Goal: Task Accomplishment & Management: Complete application form

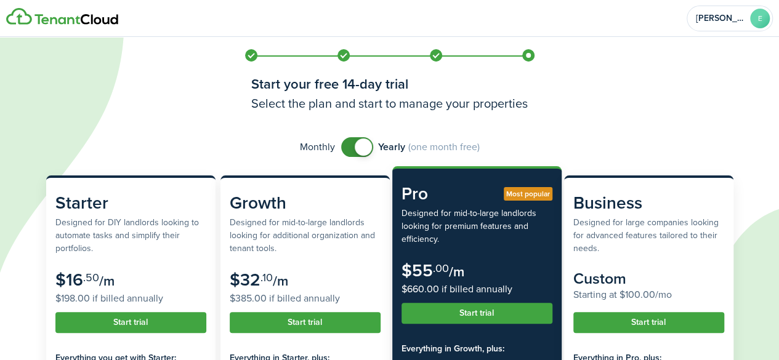
click at [520, 108] on h3 "Select the plan and start to manage your properties" at bounding box center [389, 103] width 277 height 18
click at [652, 112] on auth-bg at bounding box center [389, 180] width 779 height 360
checkbox input "false"
click at [365, 147] on span at bounding box center [363, 147] width 17 height 17
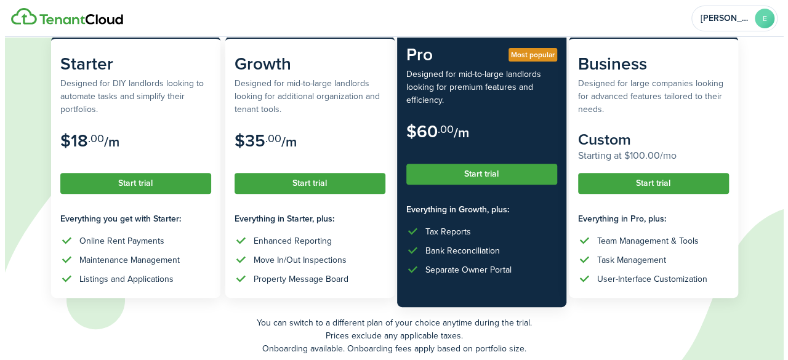
scroll to position [172, 0]
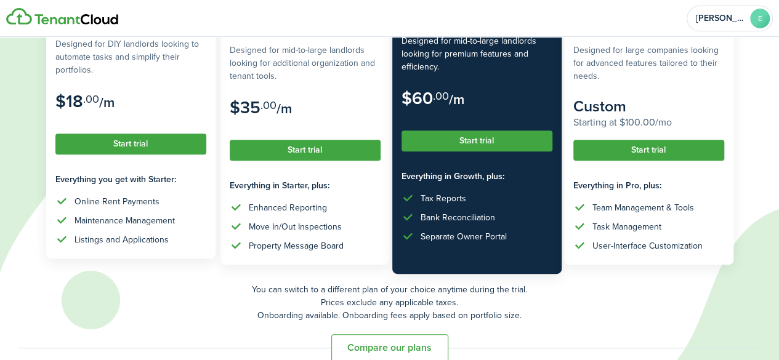
click at [153, 142] on button "Start trial" at bounding box center [130, 144] width 151 height 21
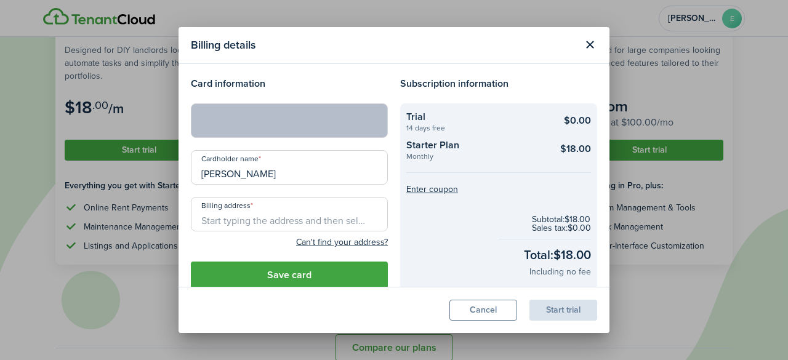
click at [309, 224] on input "Billing address" at bounding box center [289, 214] width 197 height 34
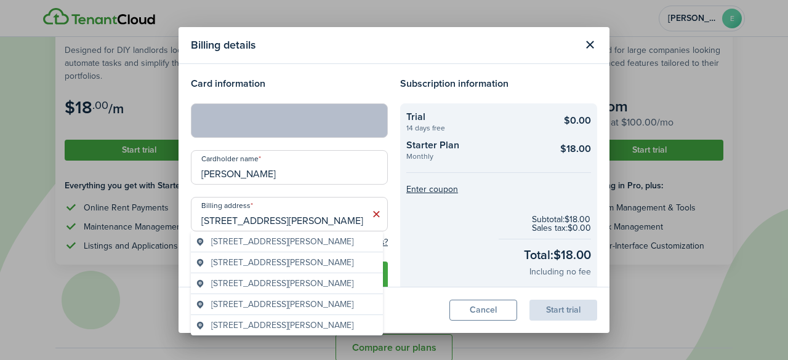
click at [310, 243] on span "[STREET_ADDRESS][PERSON_NAME]" at bounding box center [282, 241] width 142 height 13
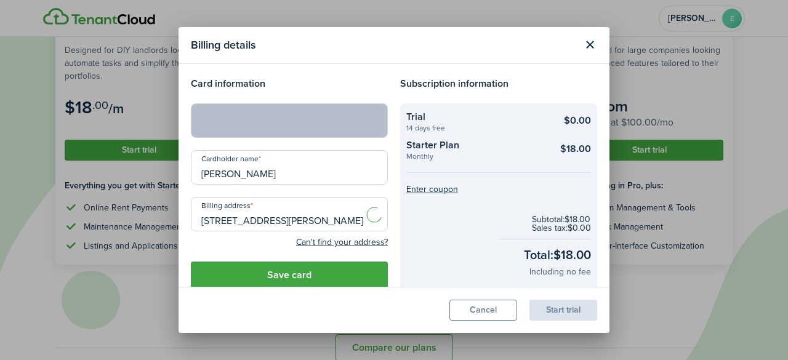
type input "[STREET_ADDRESS][PERSON_NAME]"
click at [342, 280] on button "Save card" at bounding box center [289, 275] width 197 height 27
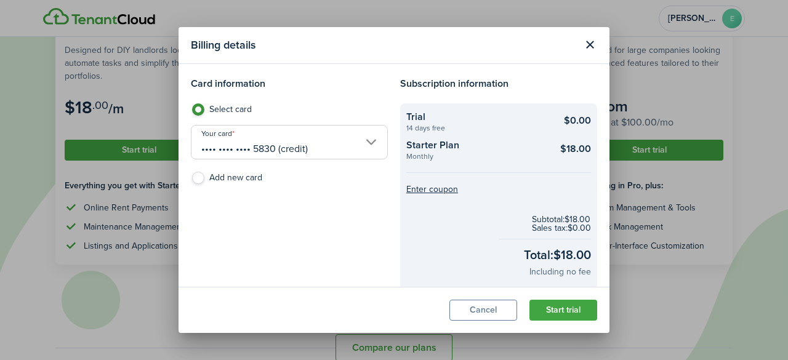
click at [556, 315] on button "Start trial" at bounding box center [564, 310] width 68 height 21
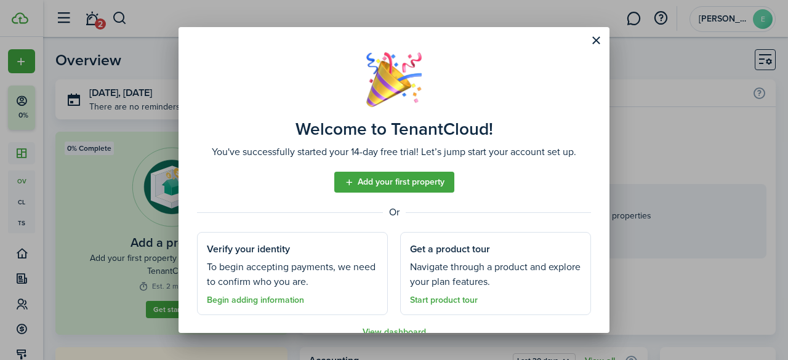
click at [407, 174] on link "Add your first property" at bounding box center [394, 182] width 120 height 21
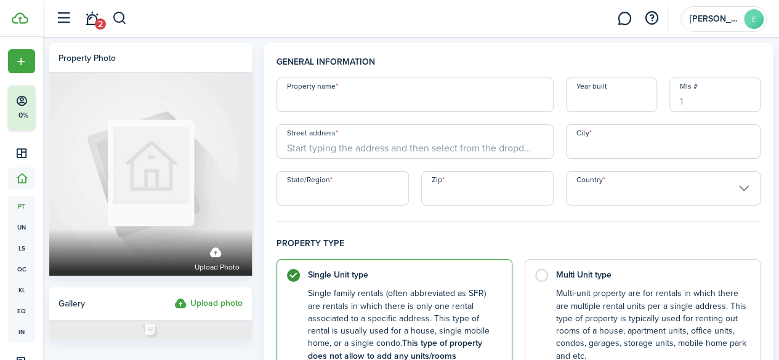
click at [345, 95] on input "Property name" at bounding box center [415, 95] width 277 height 34
type input "[STREET_ADDRESS][PERSON_NAME]"
drag, startPoint x: 416, startPoint y: 105, endPoint x: 281, endPoint y: 102, distance: 134.9
click at [281, 102] on input "[STREET_ADDRESS][PERSON_NAME]" at bounding box center [415, 95] width 277 height 34
click at [325, 145] on input "Street address" at bounding box center [415, 141] width 277 height 34
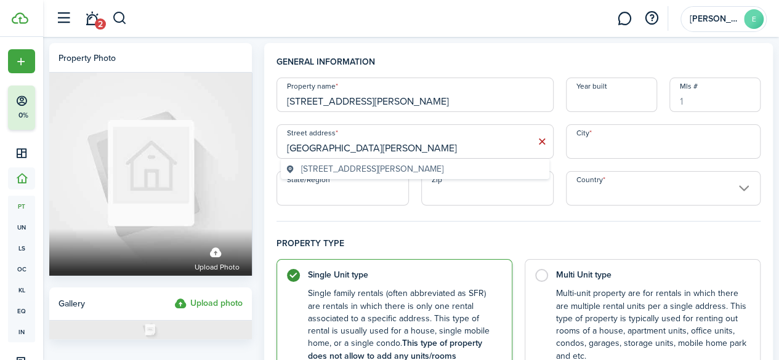
click at [348, 167] on span "[STREET_ADDRESS][PERSON_NAME]" at bounding box center [372, 169] width 142 height 13
type input "[STREET_ADDRESS][PERSON_NAME]"
type input "[GEOGRAPHIC_DATA]"
type input "OH"
type input "45227"
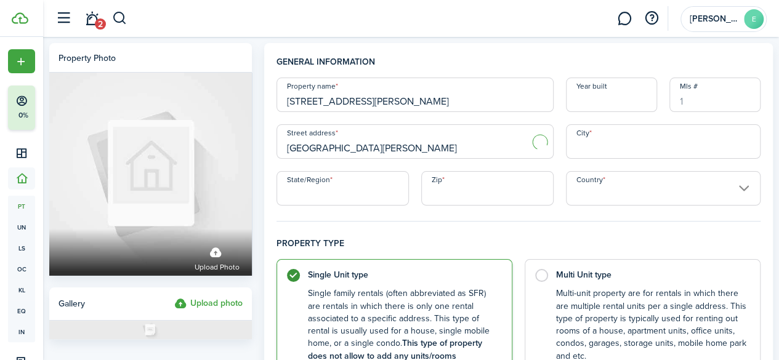
type input "[GEOGRAPHIC_DATA]"
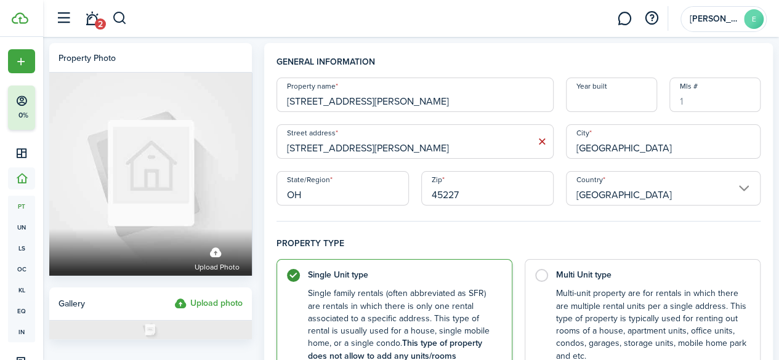
click at [694, 104] on input "Mls #" at bounding box center [715, 95] width 91 height 34
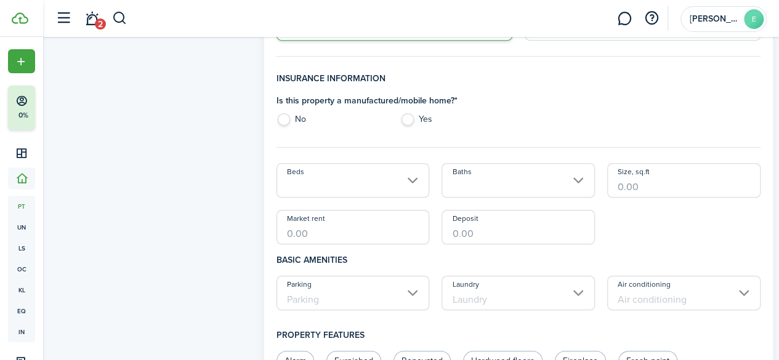
scroll to position [335, 0]
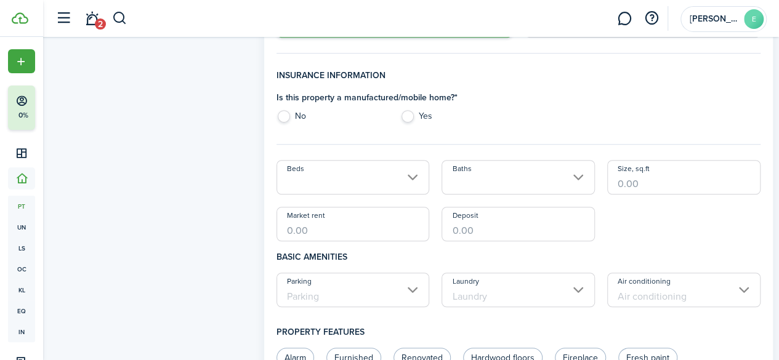
click at [291, 118] on label "No" at bounding box center [333, 119] width 112 height 18
radio input "true"
click at [352, 185] on input "Beds" at bounding box center [353, 177] width 153 height 34
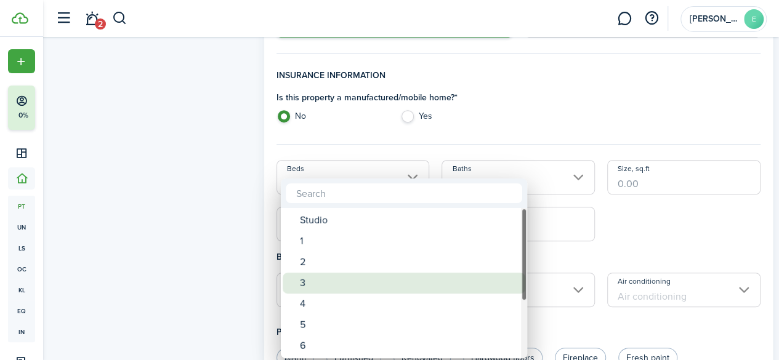
click at [331, 279] on div "3" at bounding box center [409, 283] width 218 height 21
type input "3"
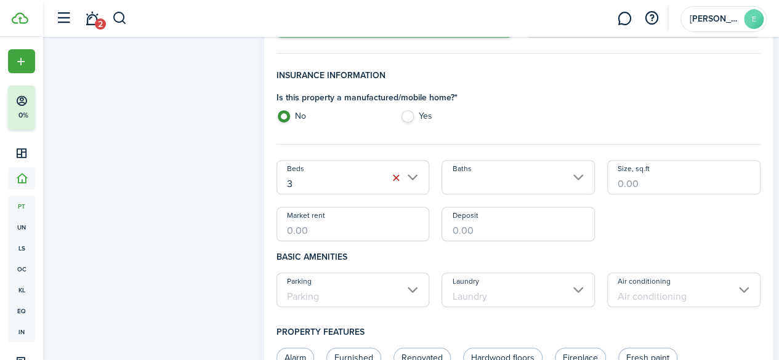
click at [503, 180] on input "Baths" at bounding box center [518, 177] width 153 height 34
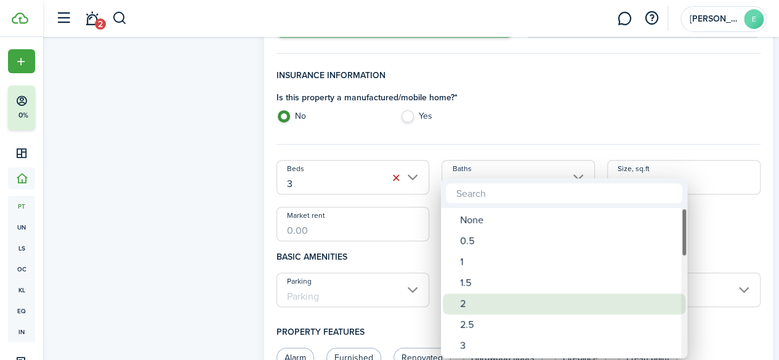
click at [480, 304] on div "2" at bounding box center [569, 304] width 218 height 21
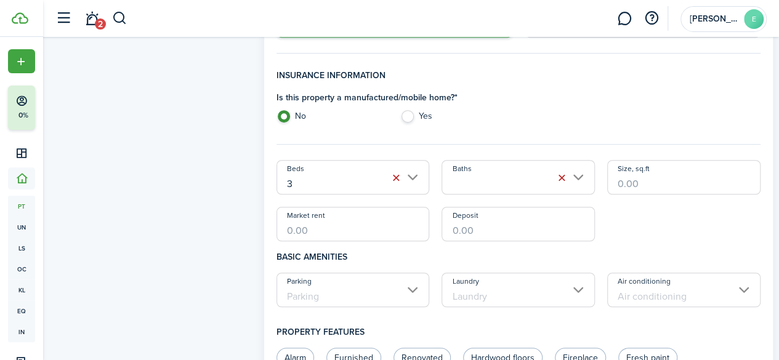
type input "2"
click at [643, 179] on input "Size, sq.ft" at bounding box center [683, 177] width 153 height 34
type input "1,210"
type input "$2,350.00"
click at [509, 229] on input "Deposit" at bounding box center [518, 224] width 153 height 34
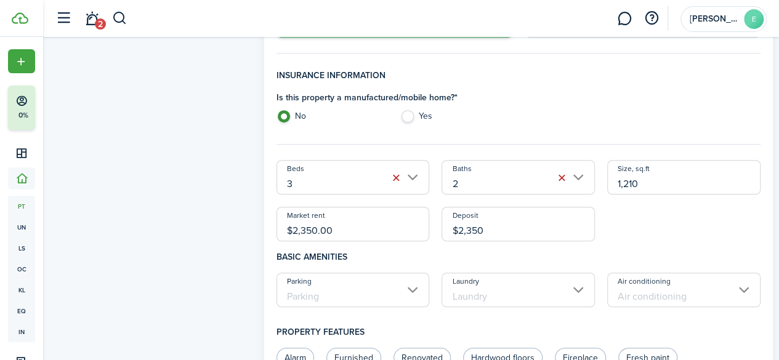
click at [367, 302] on input "Parking" at bounding box center [353, 290] width 153 height 34
type input "$2,350.00"
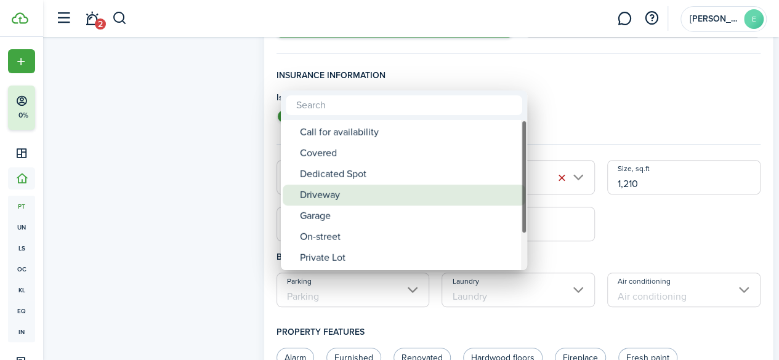
click at [372, 191] on div "Driveway" at bounding box center [409, 195] width 218 height 21
type input "Driveway"
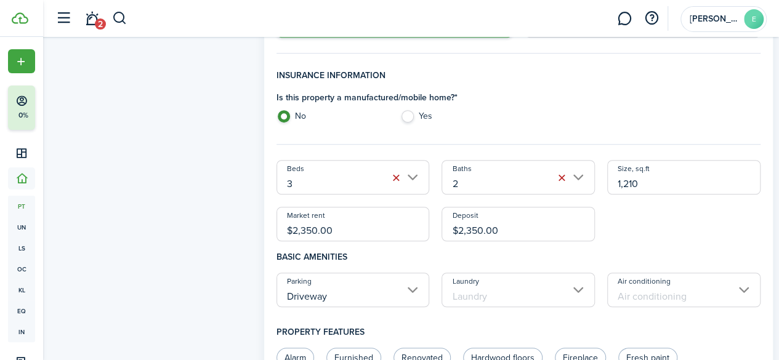
click at [482, 291] on input "Laundry" at bounding box center [518, 290] width 153 height 34
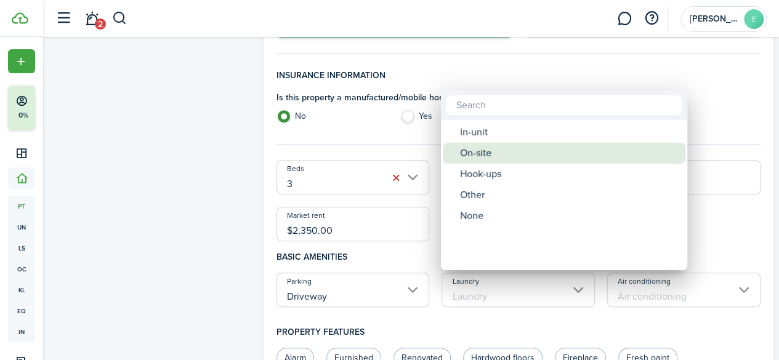
click at [495, 150] on div "On-site" at bounding box center [569, 153] width 218 height 21
type input "On-site"
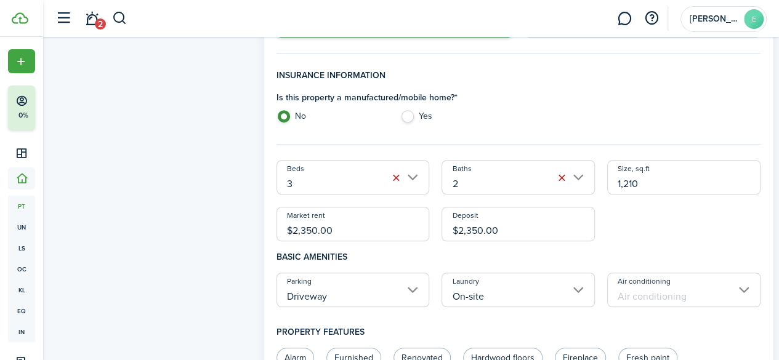
click at [577, 290] on input "On-site" at bounding box center [518, 290] width 153 height 34
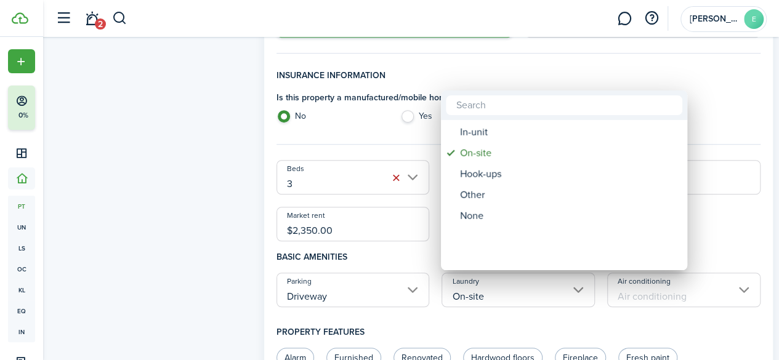
click at [577, 290] on div at bounding box center [389, 179] width 976 height 557
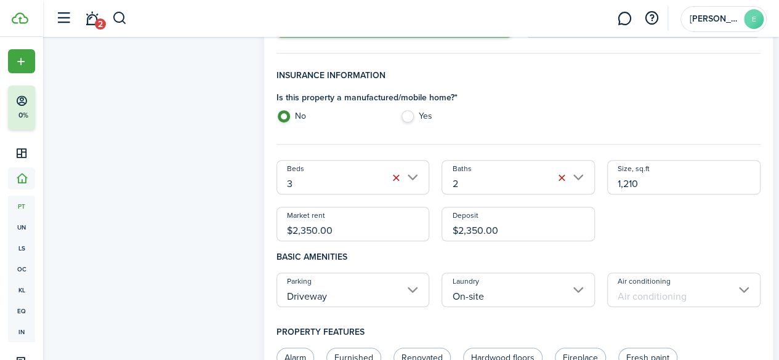
click at [628, 296] on input "Air conditioning" at bounding box center [683, 290] width 153 height 34
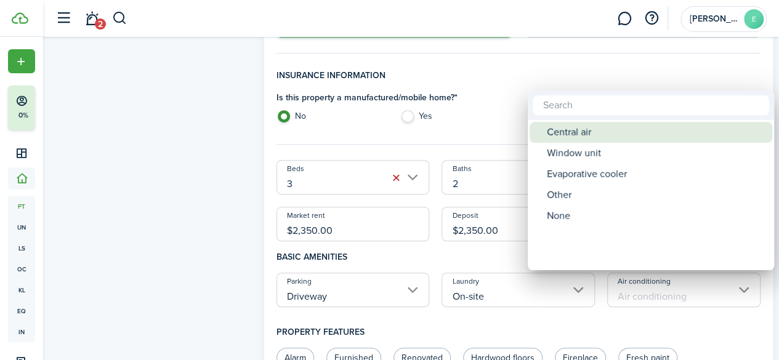
click at [599, 129] on div "Central air" at bounding box center [656, 132] width 218 height 21
type input "Central air"
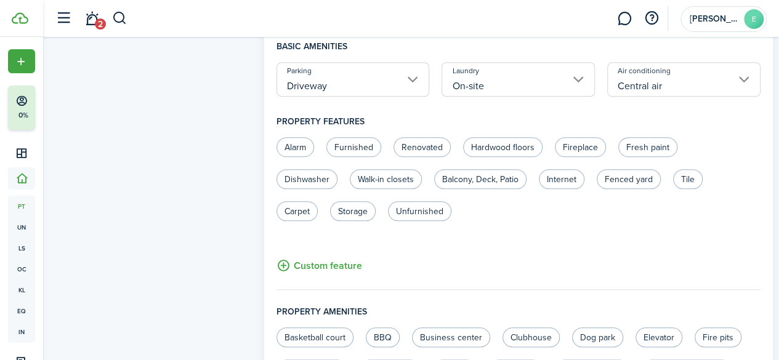
scroll to position [560, 0]
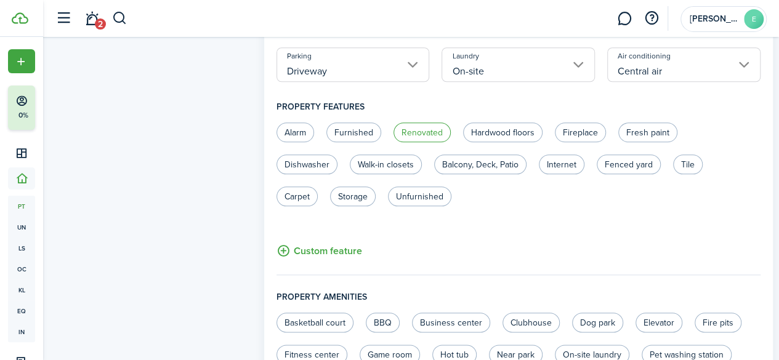
click at [422, 130] on label "Renovated" at bounding box center [422, 133] width 57 height 20
radio input "true"
click at [511, 132] on label "Hardwood floors" at bounding box center [502, 133] width 79 height 20
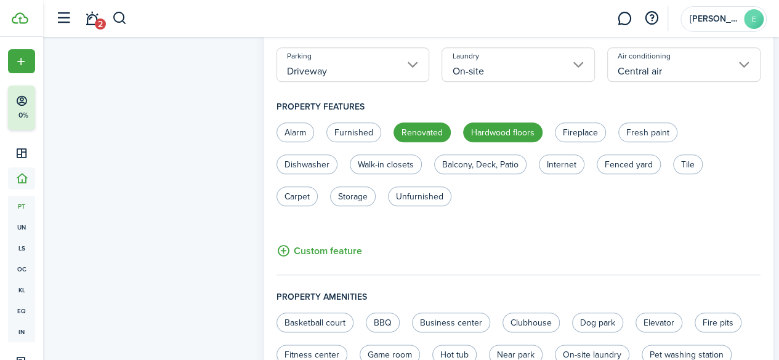
radio input "true"
click at [641, 126] on label "Fresh paint" at bounding box center [647, 133] width 59 height 20
radio input "true"
click at [296, 157] on label "Dishwasher" at bounding box center [307, 165] width 61 height 20
radio input "true"
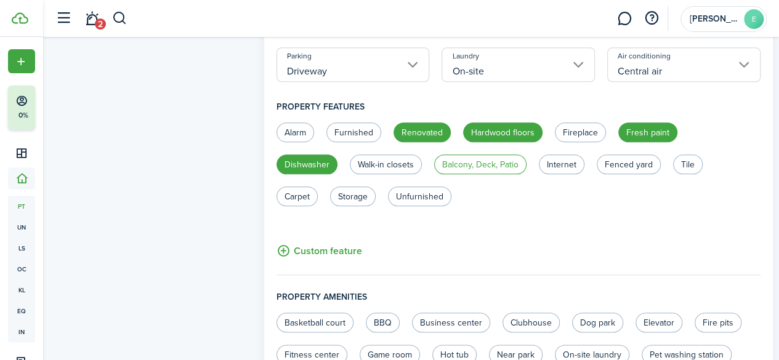
click at [474, 163] on label "Balcony, Deck, Patio" at bounding box center [480, 165] width 92 height 20
radio input "true"
click at [626, 167] on label "Fenced yard" at bounding box center [629, 165] width 64 height 20
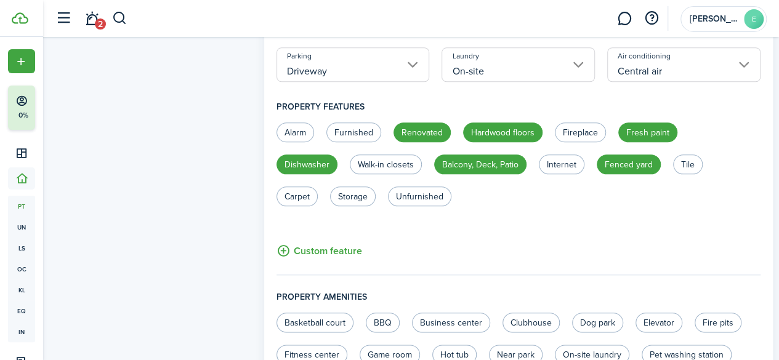
radio input "true"
click at [686, 164] on label "Tile" at bounding box center [688, 165] width 30 height 20
radio input "true"
click at [348, 192] on label "Storage" at bounding box center [353, 197] width 46 height 20
radio input "true"
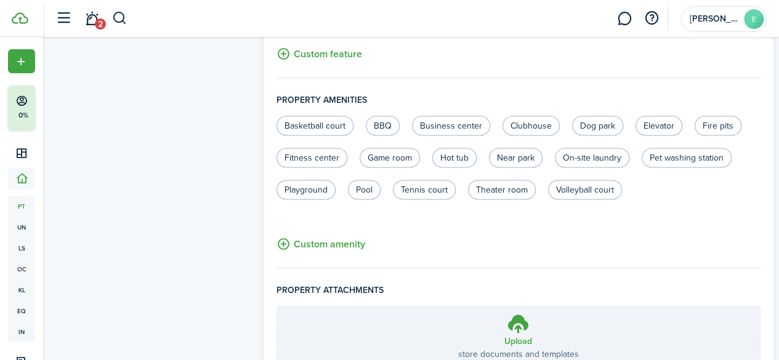
scroll to position [858, 0]
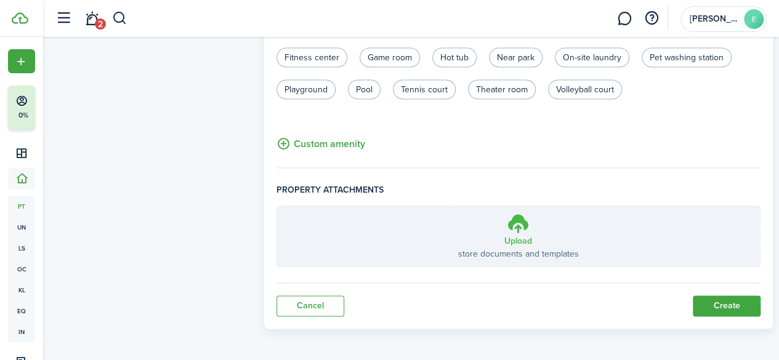
click at [479, 248] on p "store documents and templates" at bounding box center [518, 254] width 121 height 13
click at [277, 206] on input "Upload store documents and templates Choose file" at bounding box center [277, 206] width 0 height 0
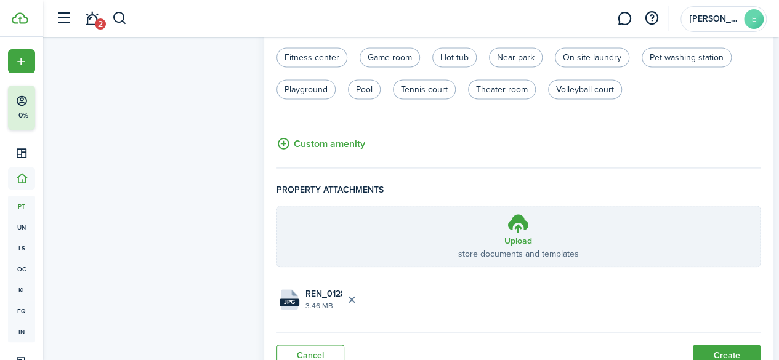
click at [706, 126] on property-edit-amenities "Basketball court BBQ Business center Clubhouse Dog park Elevator Fire pits Fitn…" at bounding box center [519, 83] width 484 height 137
click at [360, 298] on button "Delete file" at bounding box center [352, 299] width 21 height 21
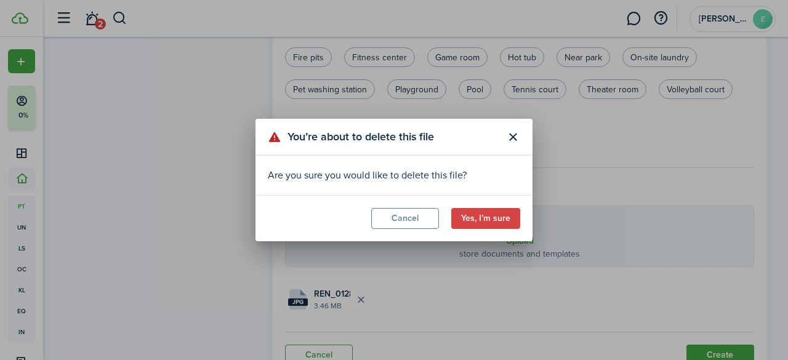
click at [480, 220] on button "Yes, I’m sure" at bounding box center [485, 218] width 69 height 21
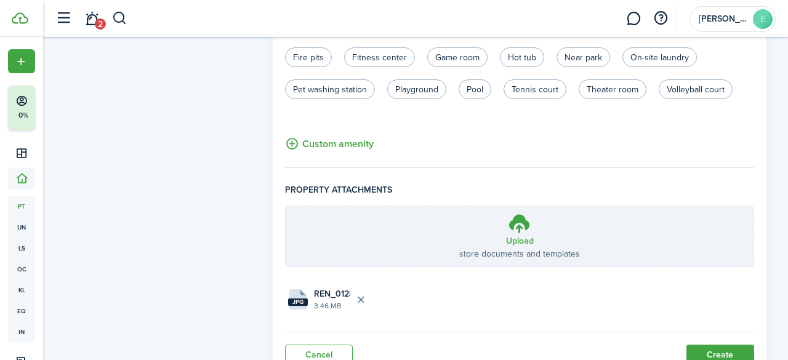
click at [480, 220] on div "You’re about to delete this file Are you sure you would like to delete this fil…" at bounding box center [394, 180] width 788 height 360
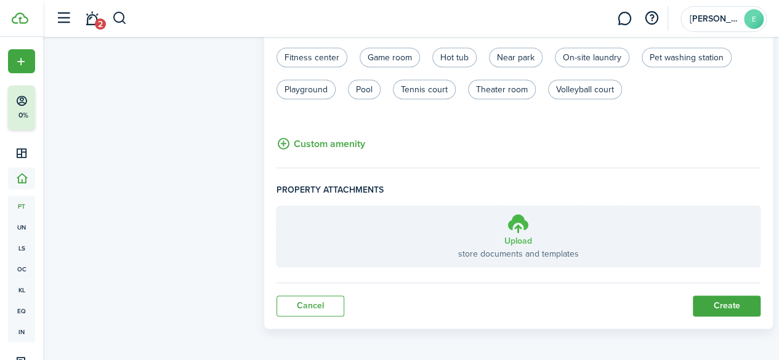
click at [520, 236] on h3 "Upload" at bounding box center [518, 241] width 28 height 13
click at [277, 206] on input "Upload store documents and templates Choose file" at bounding box center [277, 206] width 0 height 0
click at [586, 250] on label "Upload store documents and templates Choose file" at bounding box center [518, 236] width 483 height 60
click at [277, 206] on input "Upload store documents and templates Choose file" at bounding box center [277, 206] width 0 height 0
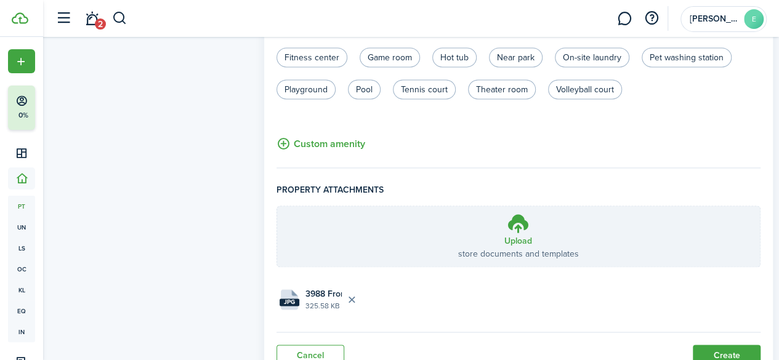
click at [712, 353] on button "Create" at bounding box center [727, 355] width 68 height 21
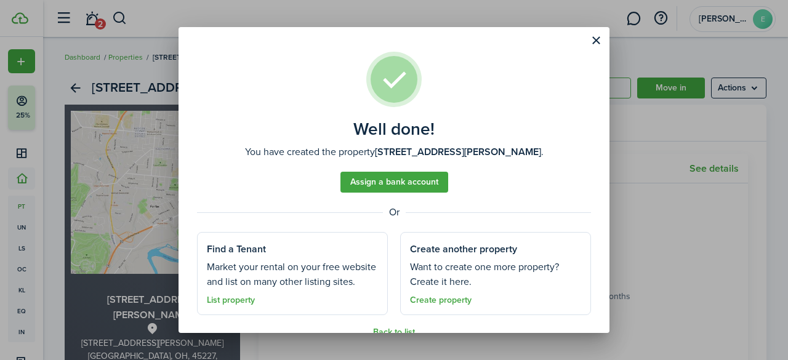
click at [583, 202] on assembled-view "Well done! You have created the property [STREET_ADDRESS][PERSON_NAME] Assign a…" at bounding box center [394, 180] width 431 height 306
click at [592, 42] on button "Close modal" at bounding box center [596, 40] width 21 height 21
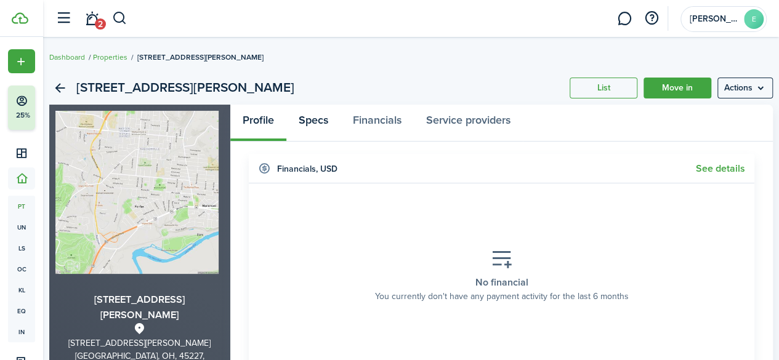
click at [318, 121] on link "Specs" at bounding box center [313, 123] width 54 height 37
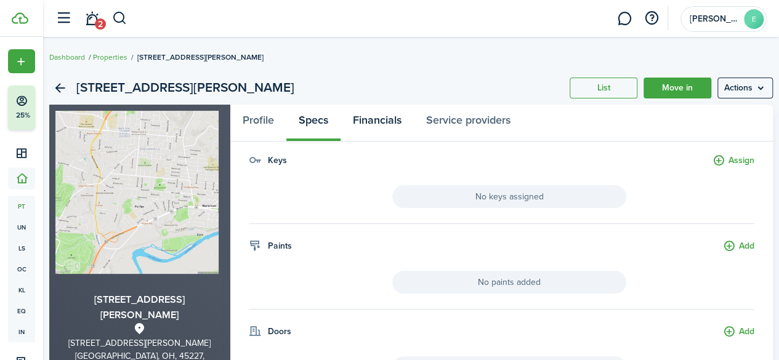
click at [392, 124] on link "Financials" at bounding box center [377, 123] width 73 height 37
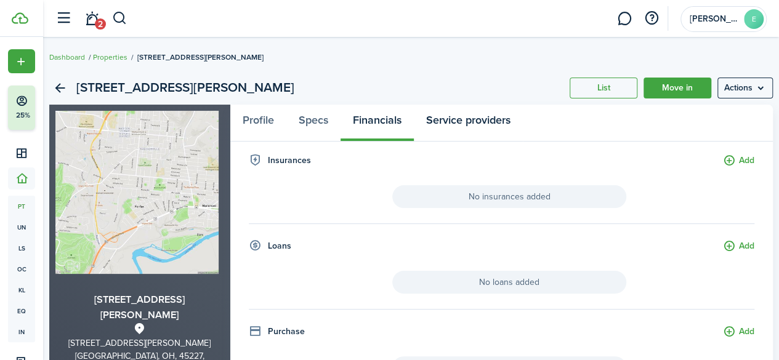
click at [487, 119] on link "Service providers" at bounding box center [468, 123] width 109 height 37
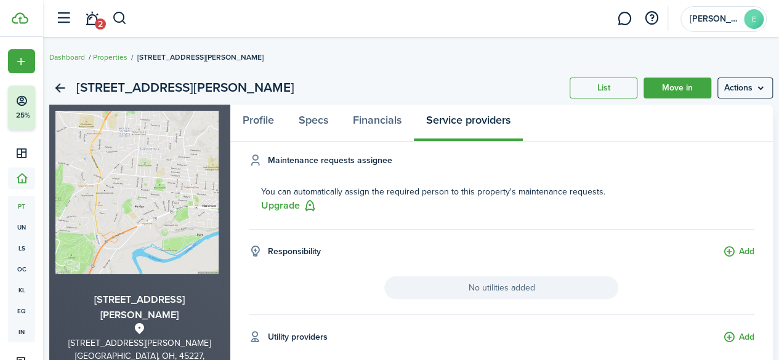
click at [742, 87] on menu-btn "Actions" at bounding box center [745, 88] width 55 height 21
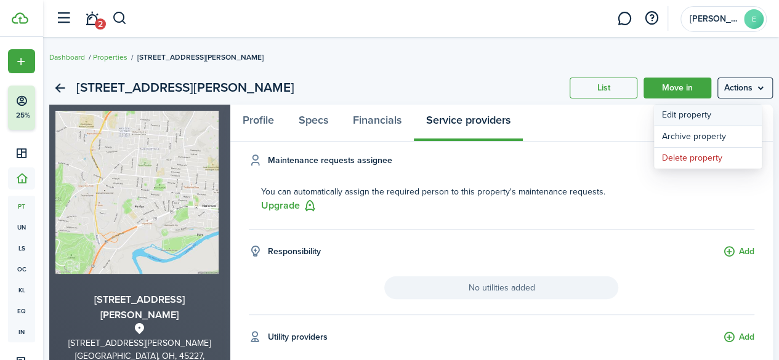
click at [696, 116] on link "Edit property" at bounding box center [708, 115] width 108 height 21
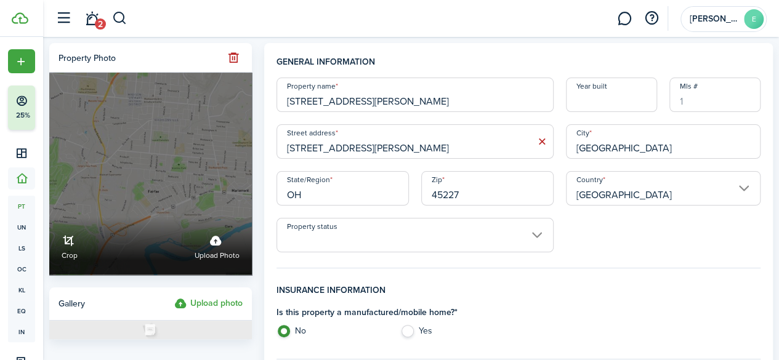
click at [225, 232] on label "Upload photo" at bounding box center [217, 246] width 45 height 33
click at [49, 217] on input "Crop Upload photo" at bounding box center [49, 217] width 0 height 0
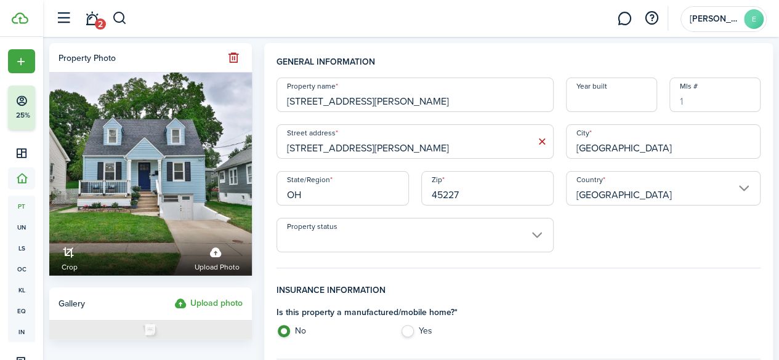
click at [713, 107] on input "Mls #" at bounding box center [715, 95] width 91 height 34
click at [517, 233] on input "Property status" at bounding box center [415, 235] width 277 height 34
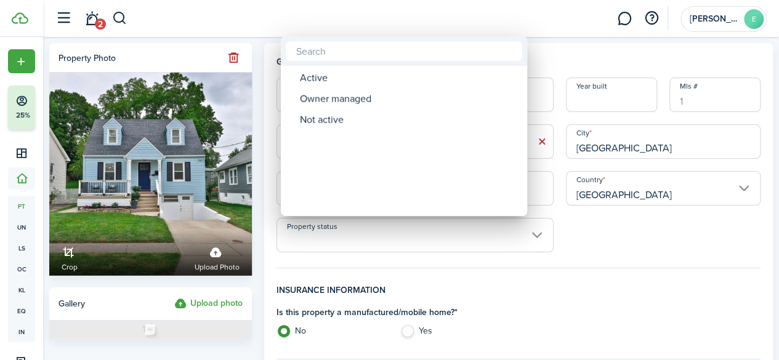
click at [517, 233] on div at bounding box center [389, 179] width 976 height 557
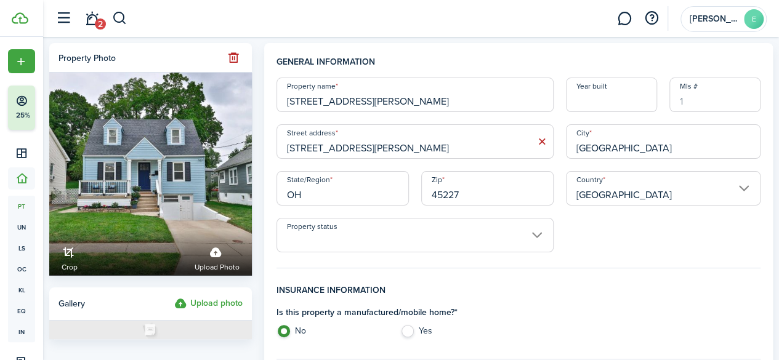
click at [517, 233] on input "Property status" at bounding box center [415, 235] width 277 height 34
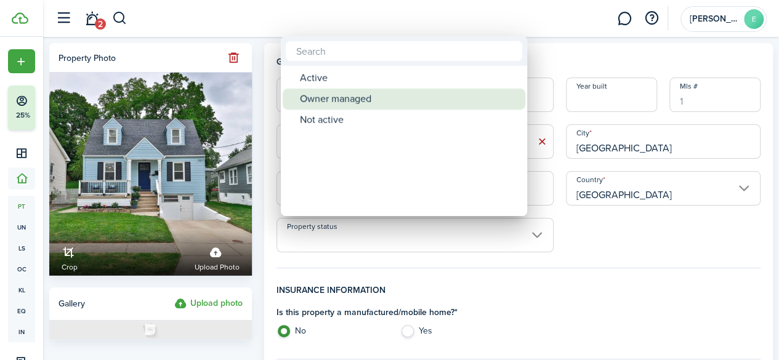
click at [423, 102] on div "Owner managed" at bounding box center [409, 99] width 218 height 21
type input "Owner managed"
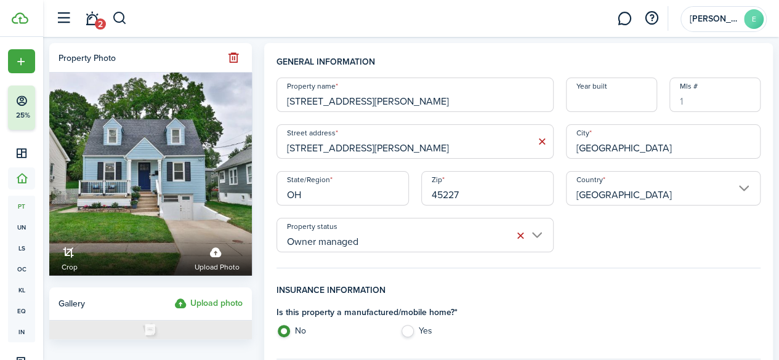
click at [654, 246] on div "Property name [STREET_ADDRESS][PERSON_NAME] Year built [GEOGRAPHIC_DATA] addres…" at bounding box center [518, 165] width 496 height 175
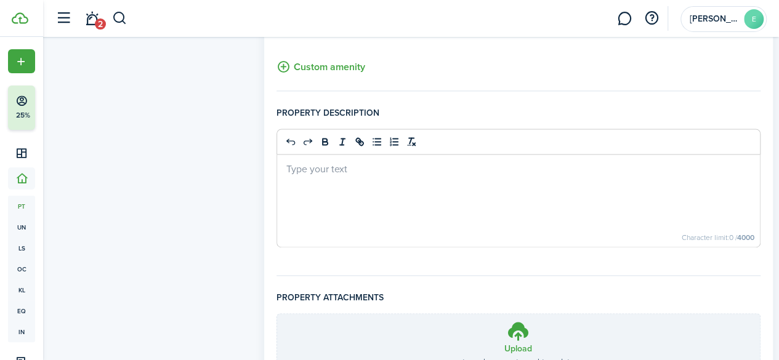
scroll to position [774, 0]
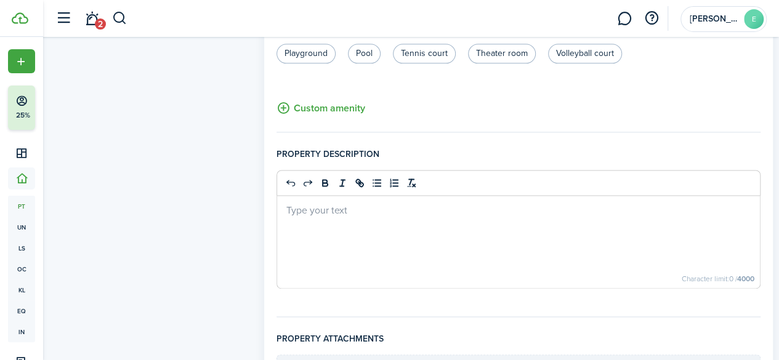
click at [323, 220] on div at bounding box center [518, 242] width 483 height 92
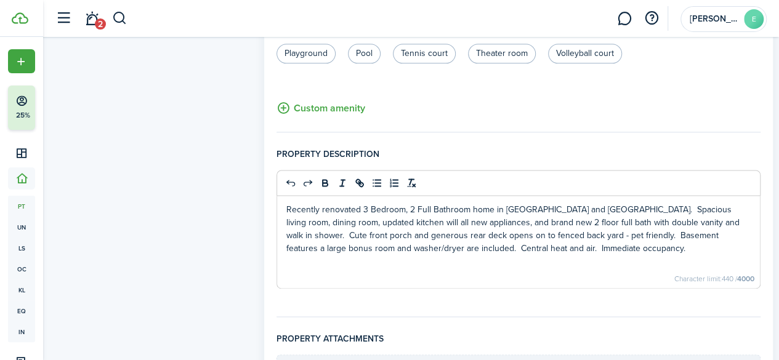
click at [672, 257] on div "Recently renovated 3 Bedroom, 2 Full Bathroom home in [GEOGRAPHIC_DATA] and [GE…" at bounding box center [518, 242] width 483 height 92
click at [548, 211] on p "Recently renovated 3 Bedroom, 2 Full Bathroom home in [GEOGRAPHIC_DATA] and [GE…" at bounding box center [518, 229] width 464 height 52
click at [560, 246] on p "Recently renovated 3 Bedroom, 2 Full Bathroom home in [GEOGRAPHIC_DATA] in [GEO…" at bounding box center [518, 229] width 464 height 52
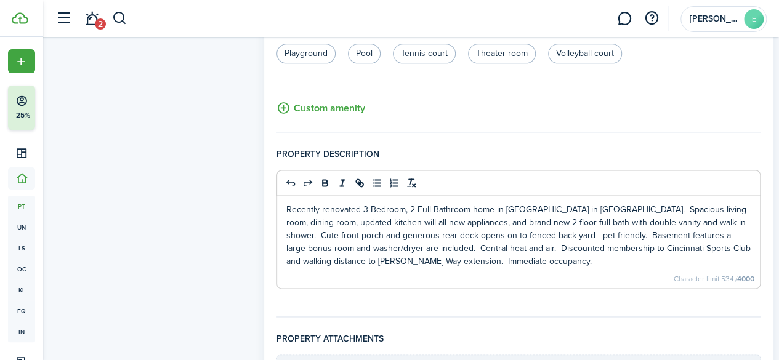
click at [625, 269] on div "Recently renovated 3 Bedroom, 2 Full Bathroom home in [GEOGRAPHIC_DATA] in [GEO…" at bounding box center [518, 242] width 483 height 92
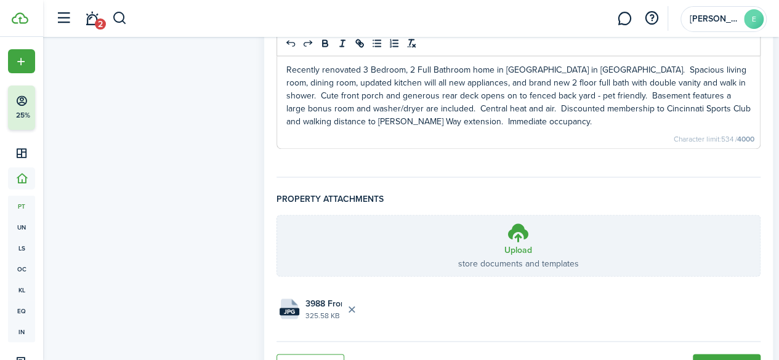
scroll to position [971, 0]
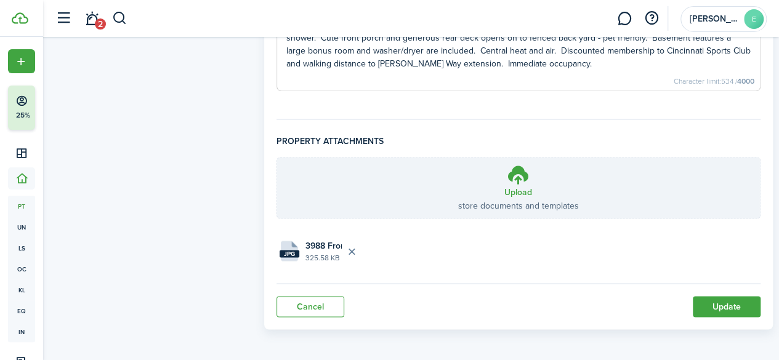
click at [714, 303] on button "Update" at bounding box center [727, 306] width 68 height 21
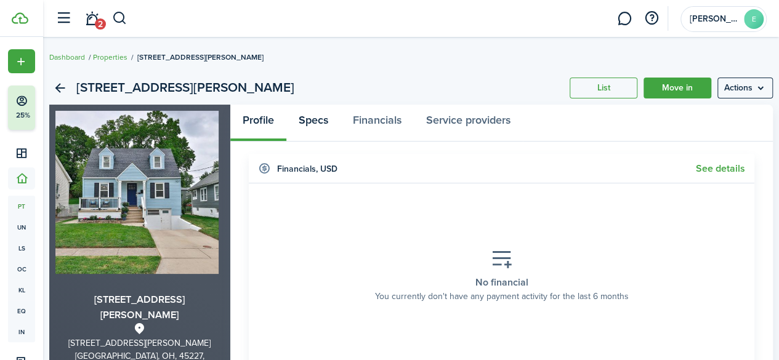
click at [317, 131] on link "Specs" at bounding box center [313, 123] width 54 height 37
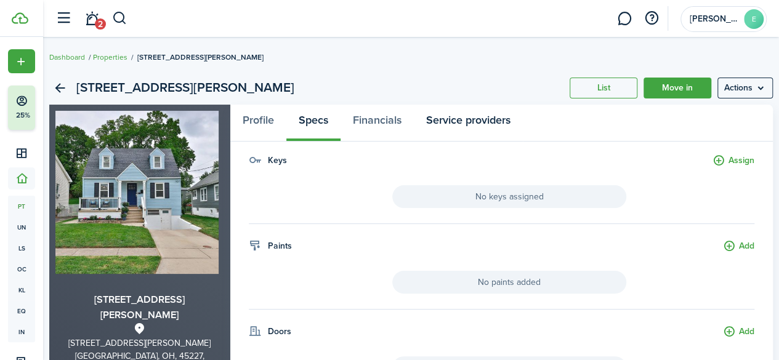
click at [457, 120] on link "Service providers" at bounding box center [468, 123] width 109 height 37
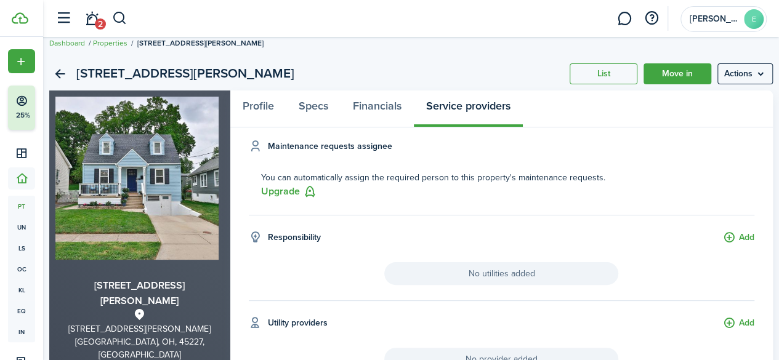
scroll to position [3, 0]
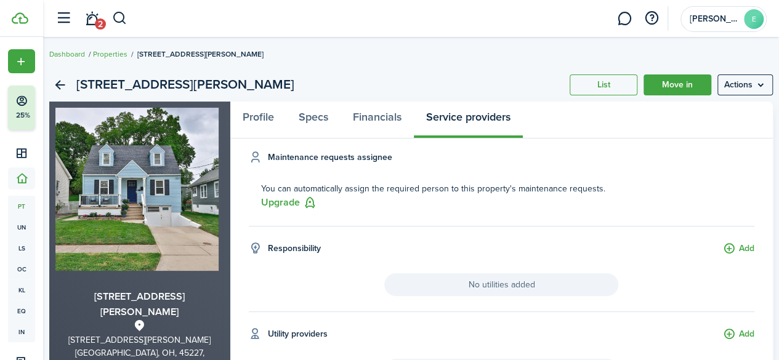
click at [588, 86] on link "List" at bounding box center [604, 85] width 68 height 21
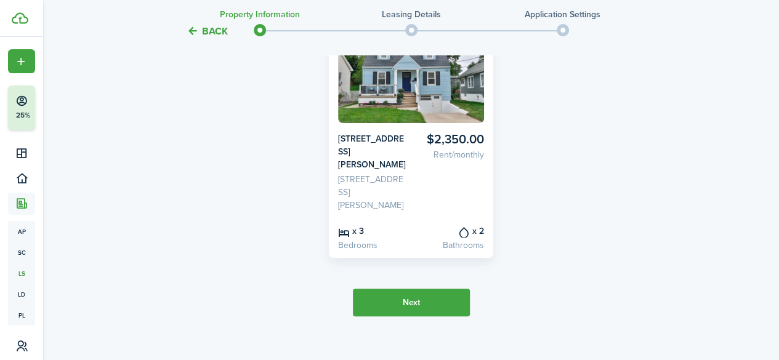
scroll to position [166, 0]
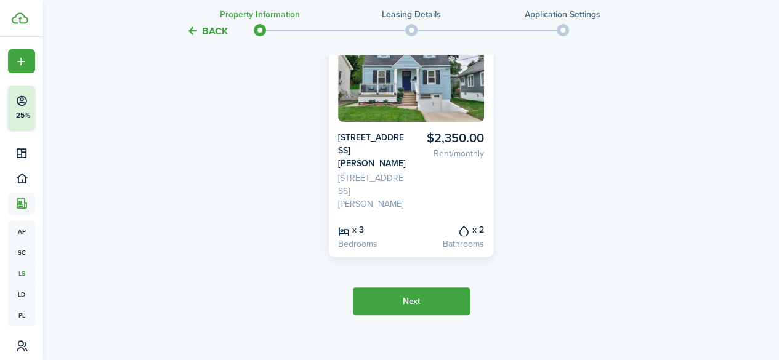
click at [447, 291] on button "Next" at bounding box center [411, 302] width 117 height 28
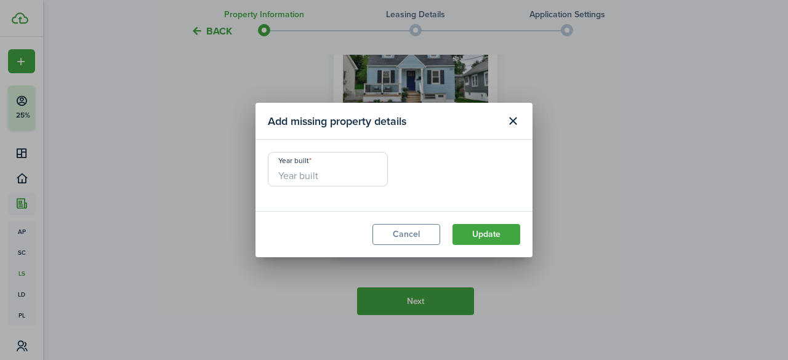
click at [340, 172] on input "Year built" at bounding box center [328, 169] width 120 height 34
type input "1935"
click at [485, 235] on button "Update" at bounding box center [487, 234] width 68 height 21
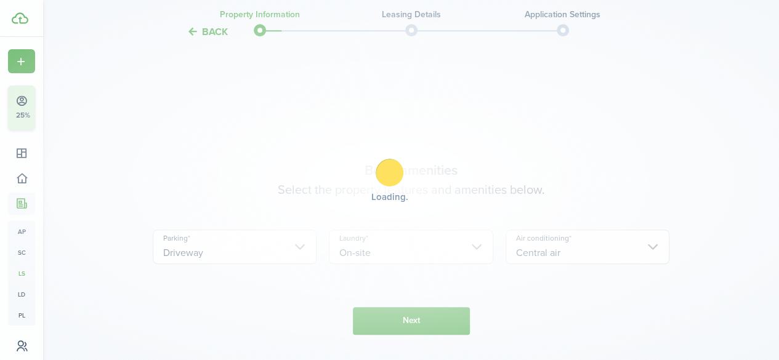
scroll to position [444, 0]
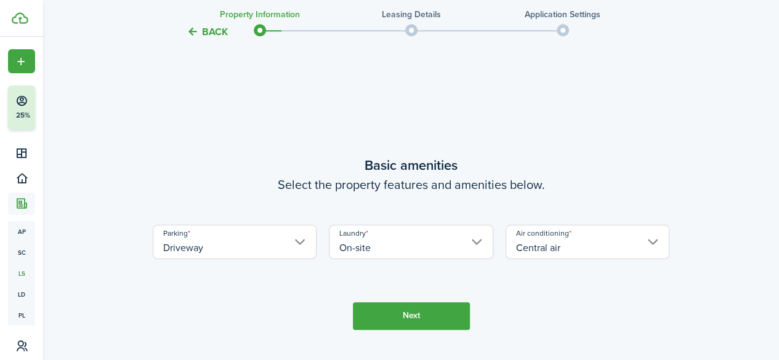
click at [385, 305] on button "Next" at bounding box center [411, 316] width 117 height 28
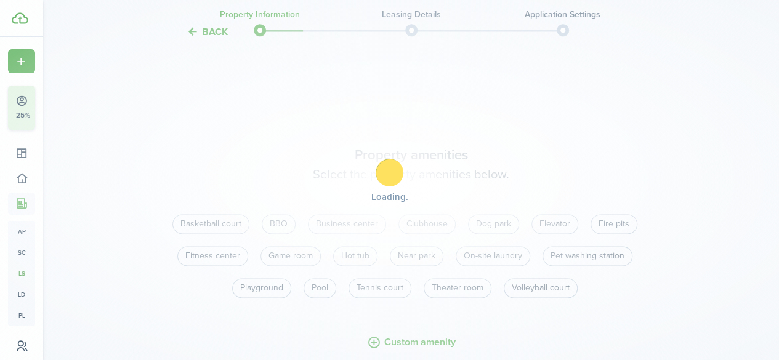
scroll to position [804, 0]
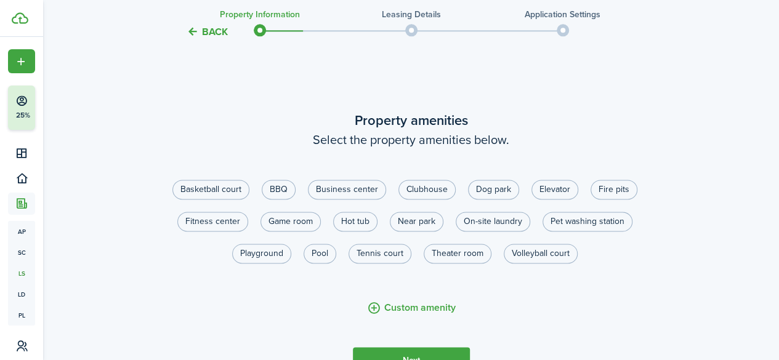
click at [419, 352] on button "Next" at bounding box center [411, 361] width 117 height 28
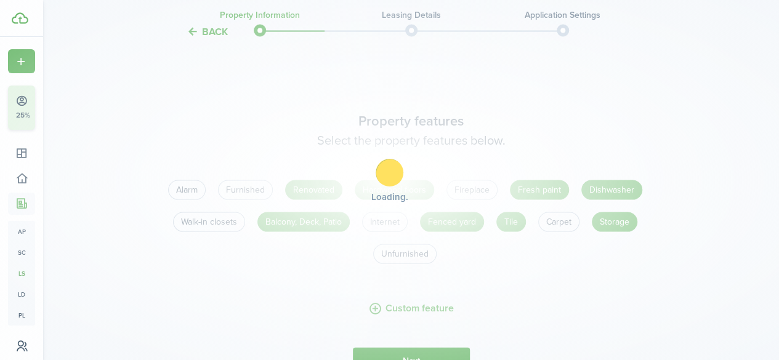
scroll to position [1165, 0]
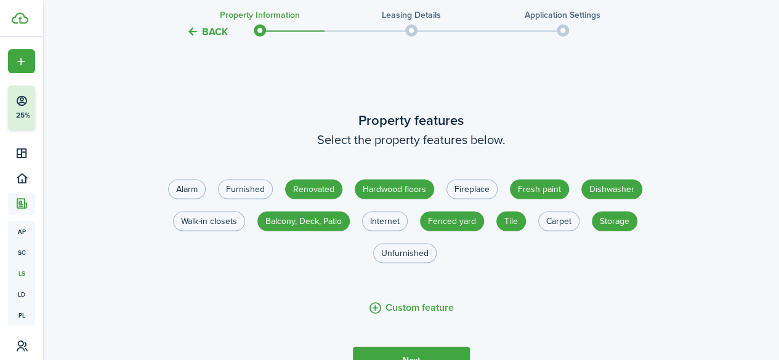
click at [419, 352] on button "Next" at bounding box center [411, 361] width 117 height 28
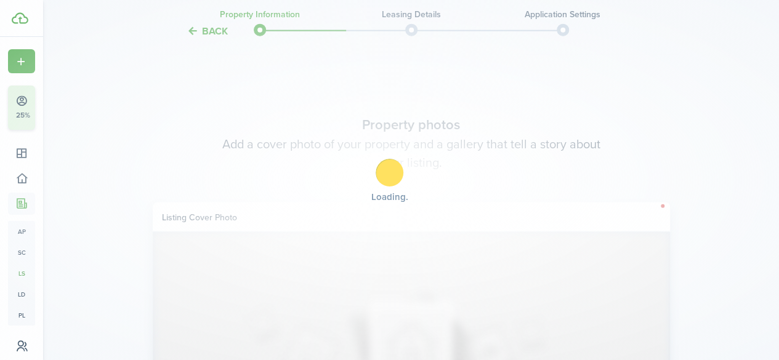
scroll to position [1526, 0]
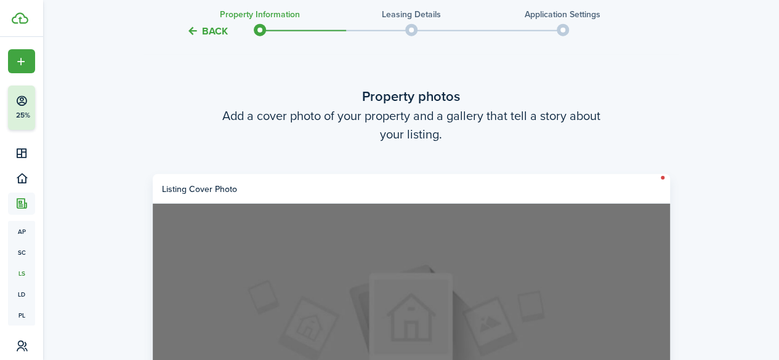
click at [402, 285] on label "Upload cover photo" at bounding box center [411, 333] width 517 height 259
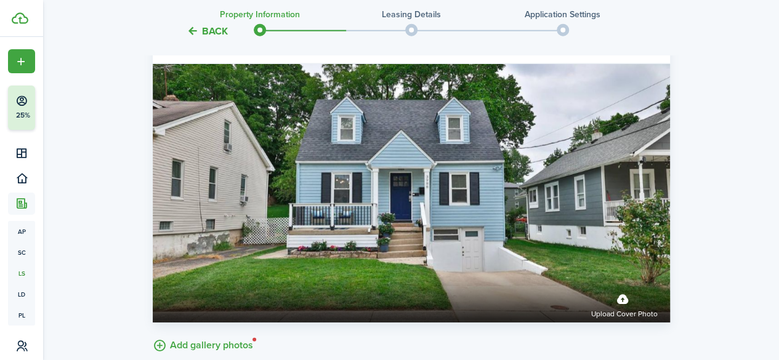
scroll to position [1731, 0]
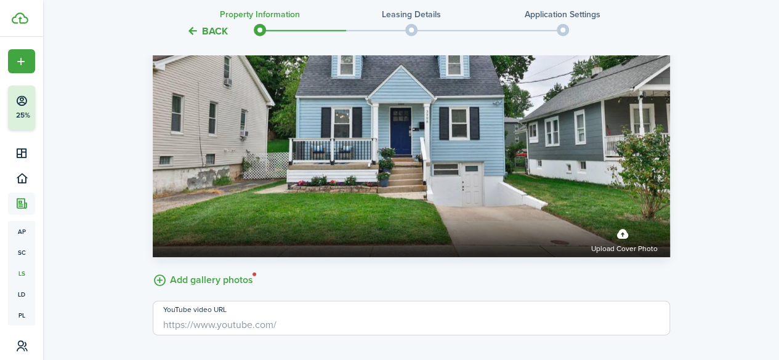
click at [158, 270] on label "Add gallery photos" at bounding box center [203, 279] width 100 height 19
click at [153, 270] on input "Add gallery photos" at bounding box center [153, 270] width 0 height 0
click at [214, 270] on label "Add gallery photos" at bounding box center [203, 279] width 100 height 19
click at [153, 270] on input "Add gallery photos" at bounding box center [153, 270] width 0 height 0
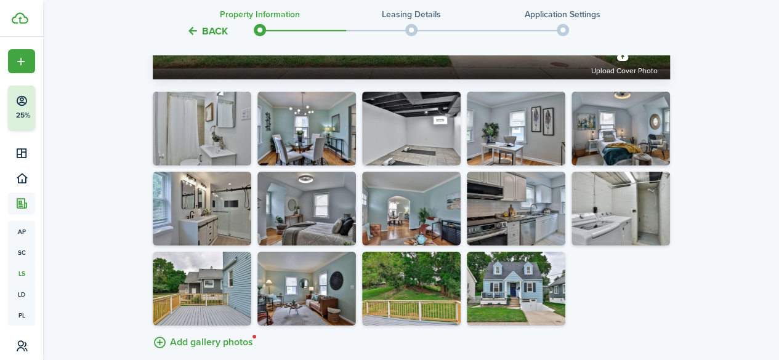
scroll to position [1900, 0]
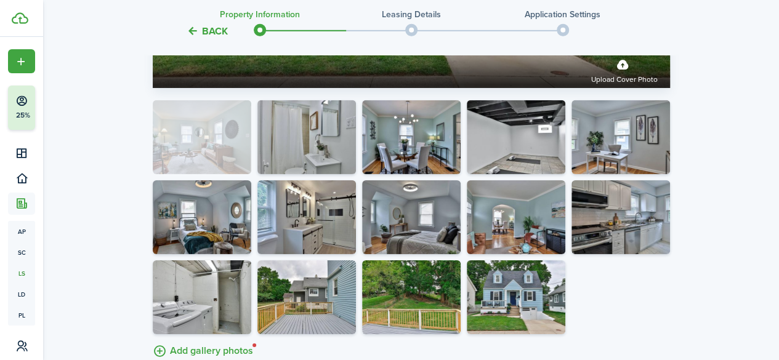
drag, startPoint x: 326, startPoint y: 288, endPoint x: 175, endPoint y: 135, distance: 215.6
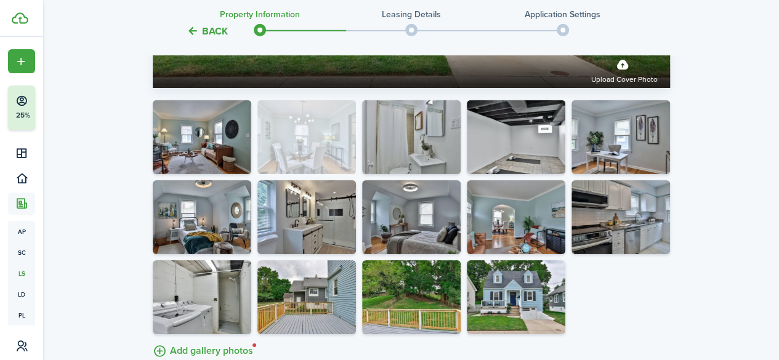
drag, startPoint x: 398, startPoint y: 131, endPoint x: 267, endPoint y: 123, distance: 130.8
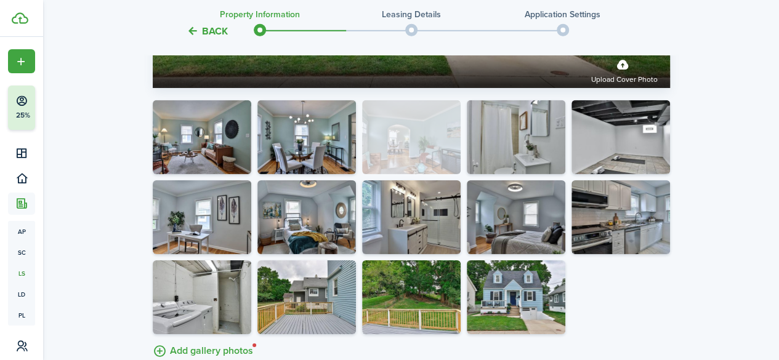
drag, startPoint x: 536, startPoint y: 220, endPoint x: 370, endPoint y: 131, distance: 188.8
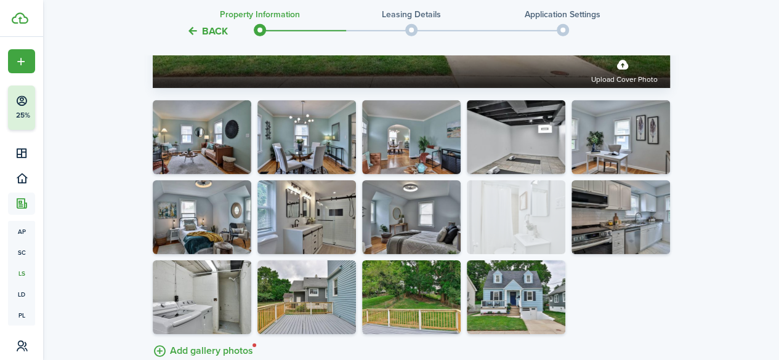
drag, startPoint x: 514, startPoint y: 137, endPoint x: 489, endPoint y: 212, distance: 78.5
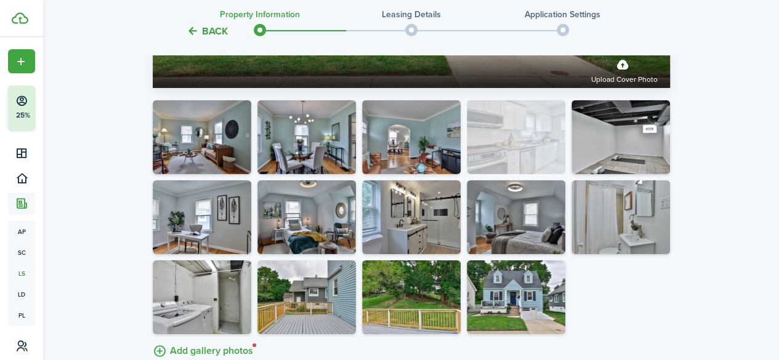
drag, startPoint x: 620, startPoint y: 227, endPoint x: 478, endPoint y: 154, distance: 159.2
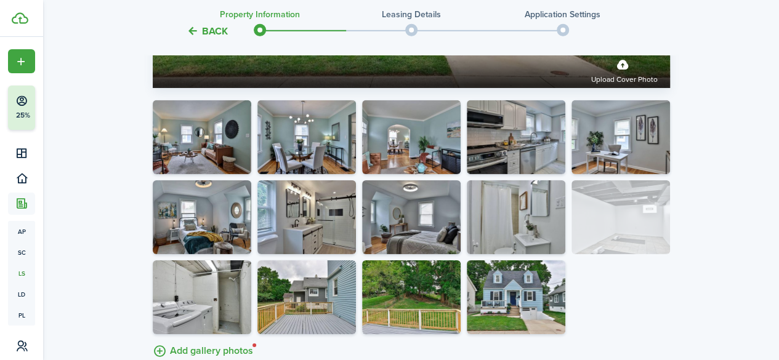
drag, startPoint x: 600, startPoint y: 156, endPoint x: 601, endPoint y: 305, distance: 149.1
drag, startPoint x: 593, startPoint y: 224, endPoint x: 597, endPoint y: 302, distance: 79.0
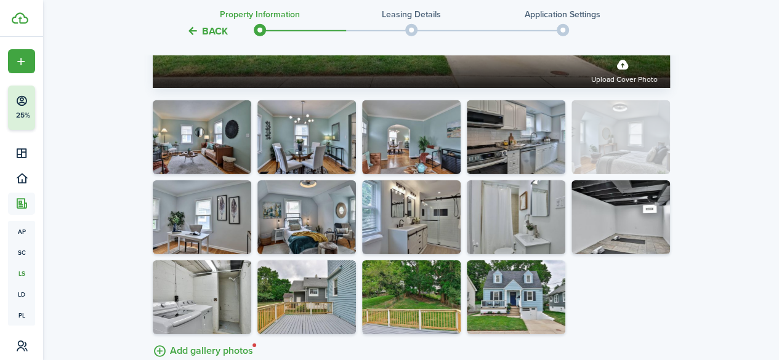
drag, startPoint x: 411, startPoint y: 220, endPoint x: 573, endPoint y: 126, distance: 186.6
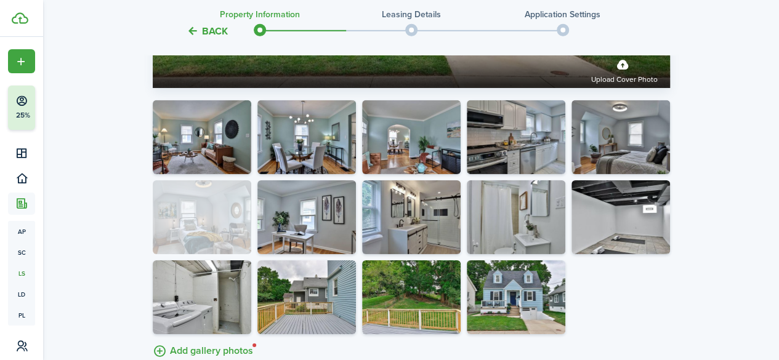
drag, startPoint x: 313, startPoint y: 216, endPoint x: 156, endPoint y: 235, distance: 158.1
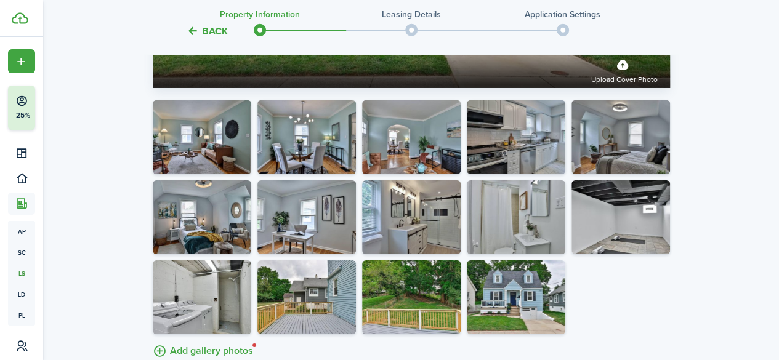
click at [557, 316] on button "button" at bounding box center [555, 323] width 17 height 17
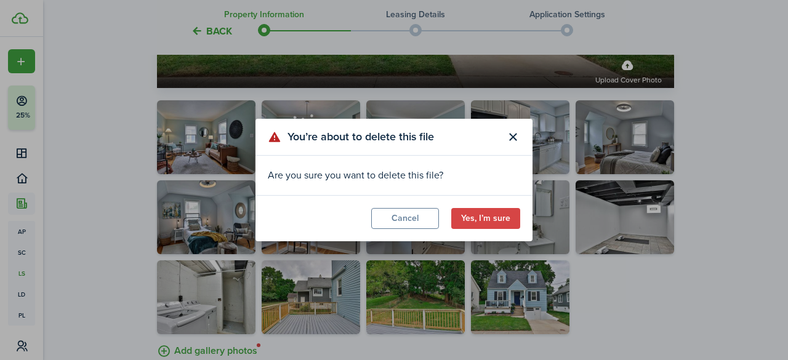
click at [491, 220] on button "Yes, I’m sure" at bounding box center [485, 218] width 69 height 21
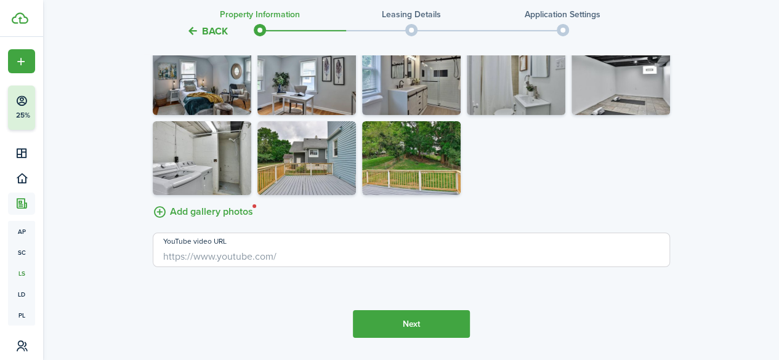
scroll to position [2062, 0]
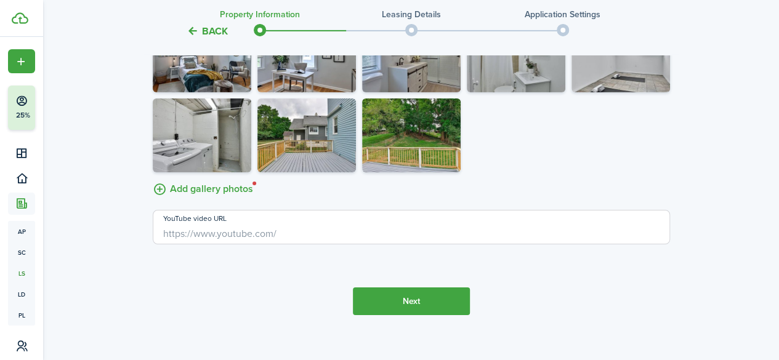
click at [446, 295] on button "Next" at bounding box center [411, 302] width 117 height 28
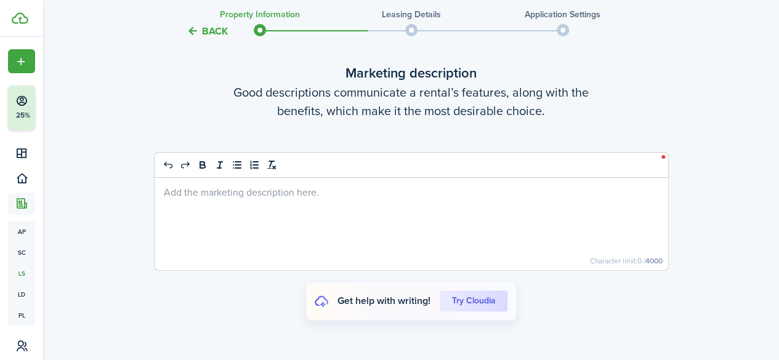
scroll to position [2405, 0]
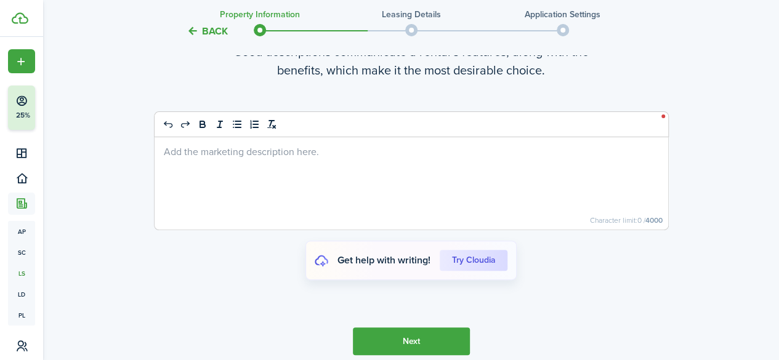
click at [273, 163] on div at bounding box center [412, 183] width 514 height 92
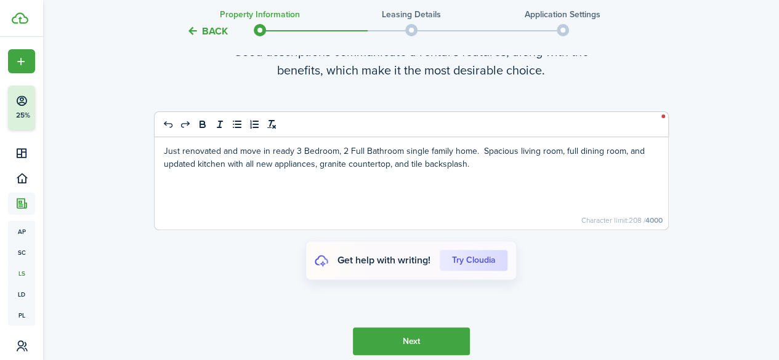
click at [474, 145] on p "Just renovated and move in ready 3 Bedroom, 2 Full Bathroom single family home.…" at bounding box center [411, 158] width 495 height 26
click at [596, 155] on p "Just renovated and move in ready 3 Bedroom, 2 Full Bathroom single family home …" at bounding box center [411, 158] width 495 height 26
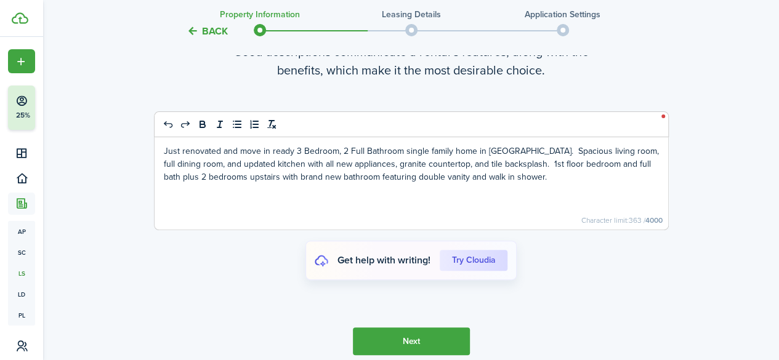
click at [310, 163] on p "Just renovated and move in ready 3 Bedroom, 2 Full Bathroom single family home …" at bounding box center [411, 164] width 495 height 39
drag, startPoint x: 310, startPoint y: 163, endPoint x: 303, endPoint y: 162, distance: 7.4
click at [303, 162] on p "Just renovated and move in ready 3 Bedroom, 2 Full Bathroom single family home …" at bounding box center [411, 164] width 495 height 39
click at [312, 162] on p "Just renovated and move in ready 3 Bedroom, 2 Full Bathroom single family home …" at bounding box center [411, 164] width 495 height 39
click at [607, 166] on p "Just renovated and move in ready 3 Bedroom, 2 Full Bathroom single family home …" at bounding box center [411, 164] width 495 height 39
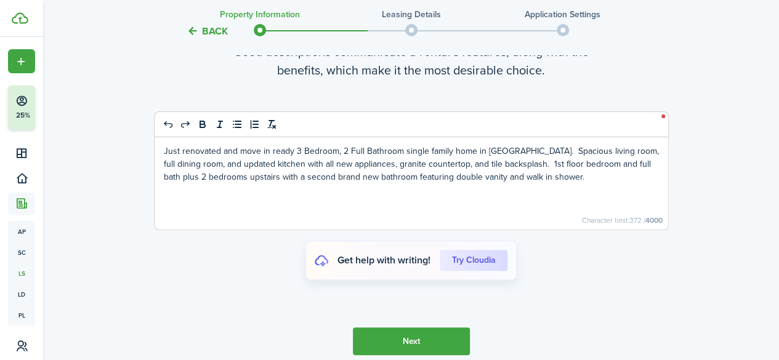
click at [607, 166] on p "Just renovated and move in ready 3 Bedroom, 2 Full Bathroom single family home …" at bounding box center [411, 164] width 495 height 39
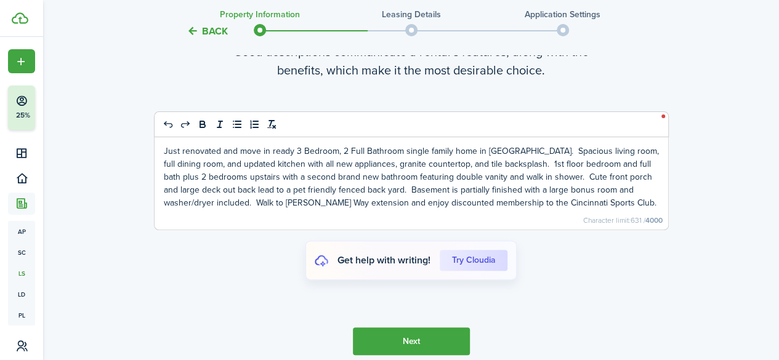
click at [434, 330] on button "Next" at bounding box center [411, 342] width 117 height 28
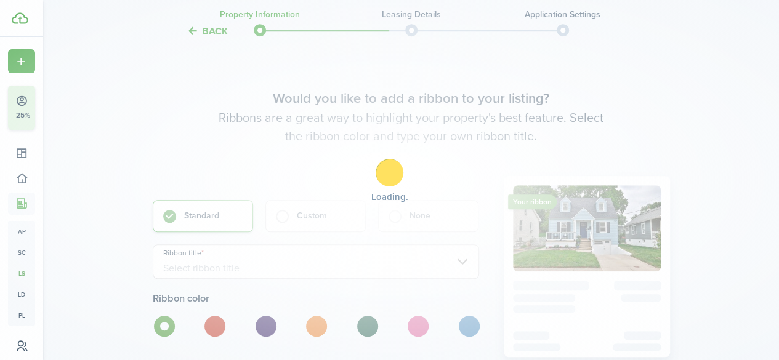
scroll to position [2722, 0]
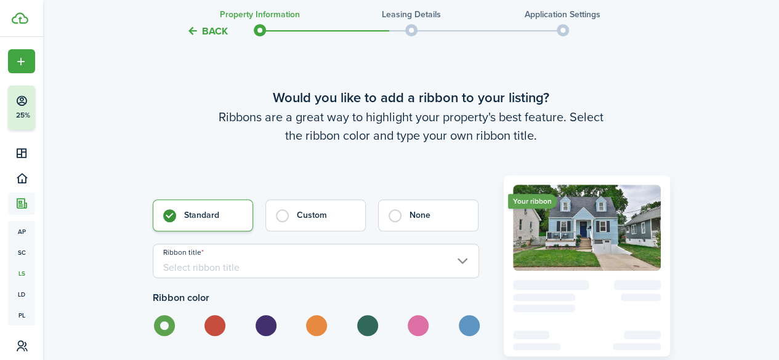
click at [440, 246] on input "Ribbon title" at bounding box center [316, 261] width 326 height 34
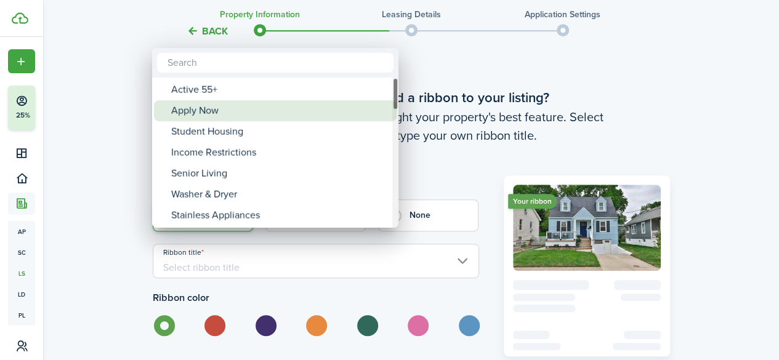
click at [241, 113] on div "Apply Now" at bounding box center [280, 110] width 218 height 21
type input "Apply Now"
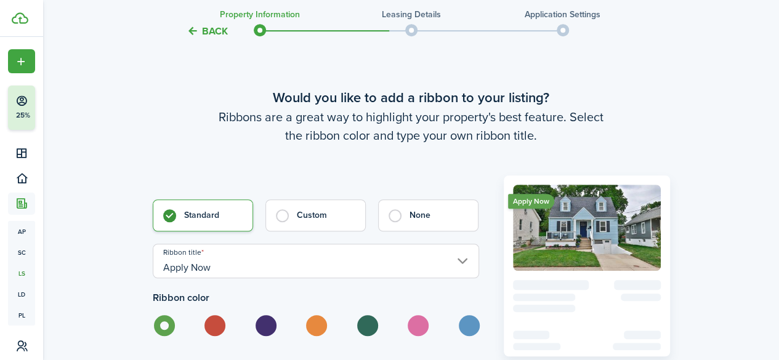
scroll to position [2824, 0]
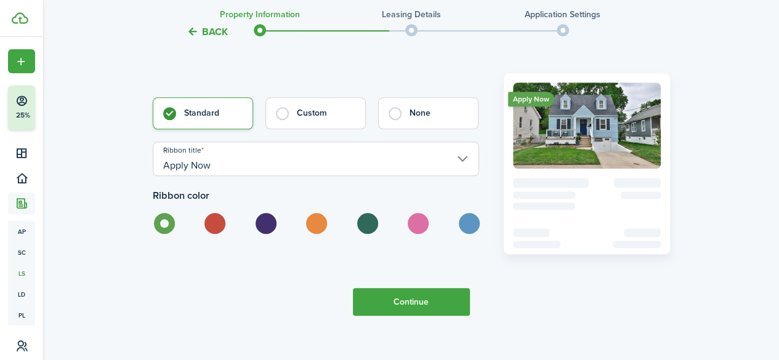
click at [443, 292] on button "Continue" at bounding box center [411, 302] width 117 height 28
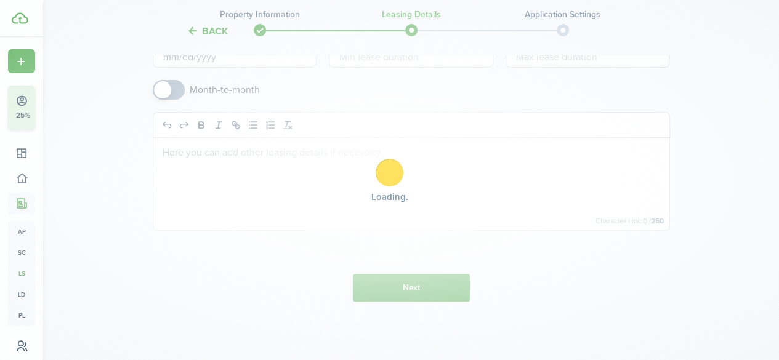
scroll to position [0, 0]
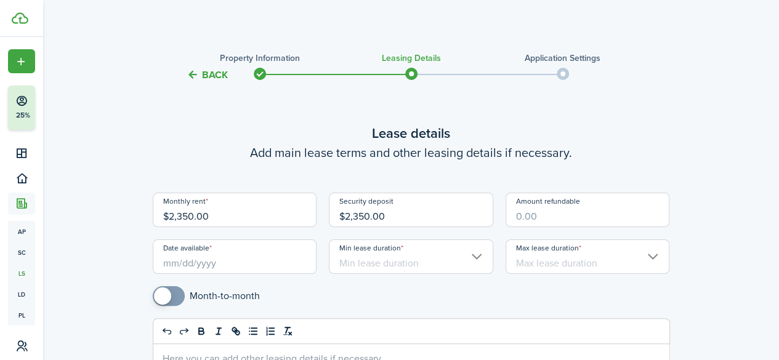
click at [264, 262] on input "Date available" at bounding box center [235, 257] width 164 height 34
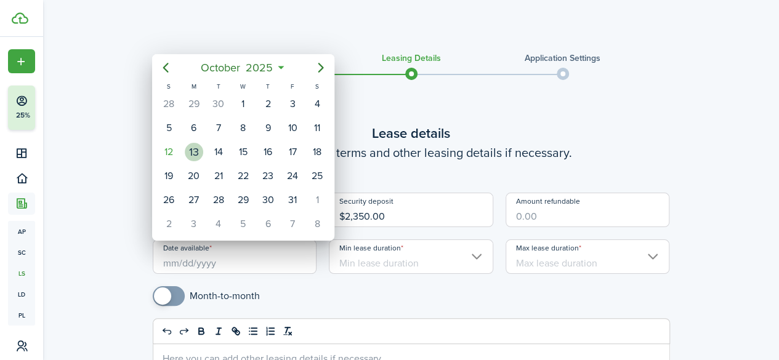
click at [192, 152] on div "13" at bounding box center [194, 152] width 18 height 18
type input "[DATE]"
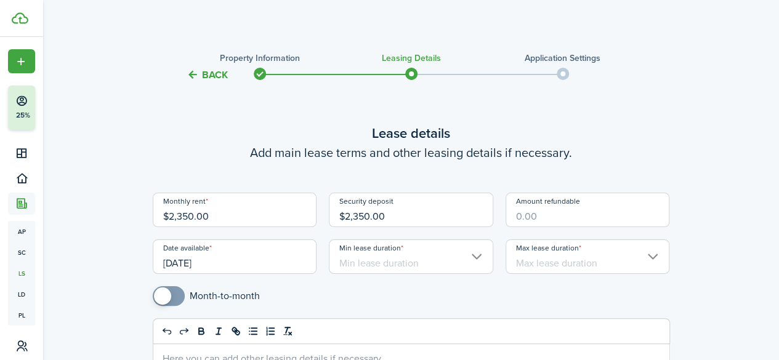
click at [384, 261] on input "Min lease duration" at bounding box center [411, 257] width 164 height 34
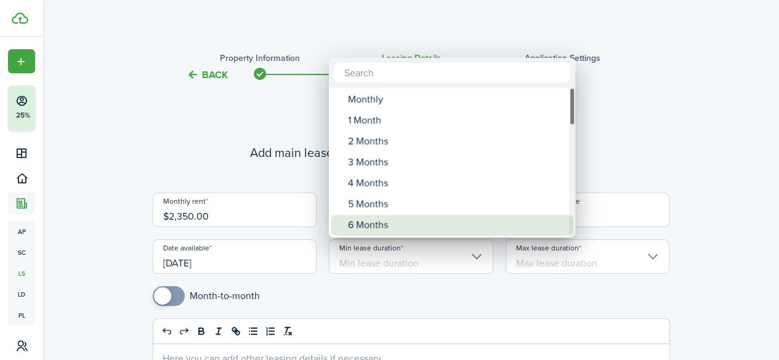
click at [388, 223] on div "6 Months" at bounding box center [457, 225] width 218 height 21
type input "6 Months"
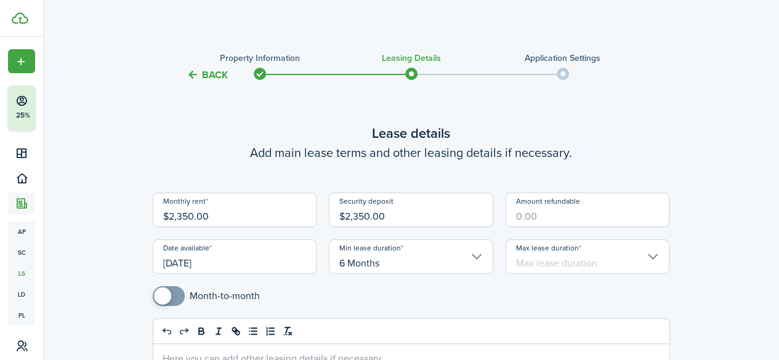
click at [568, 267] on input "Max lease duration" at bounding box center [588, 257] width 164 height 34
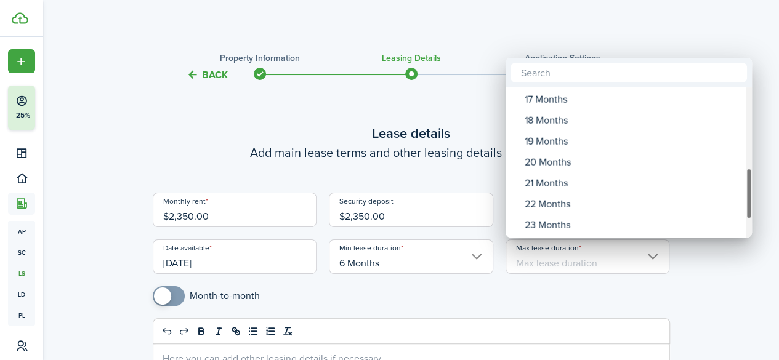
click at [746, 216] on div "Max lease duration" at bounding box center [749, 162] width 6 height 150
click at [750, 229] on div "Max lease duration" at bounding box center [749, 162] width 6 height 150
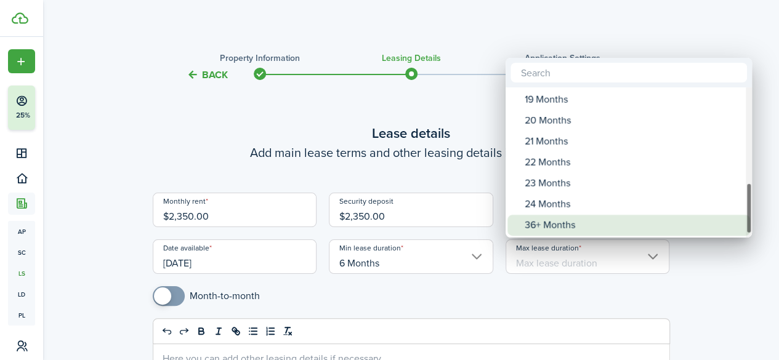
click at [634, 227] on div "36+ Months" at bounding box center [634, 225] width 218 height 21
type input "36+ Months"
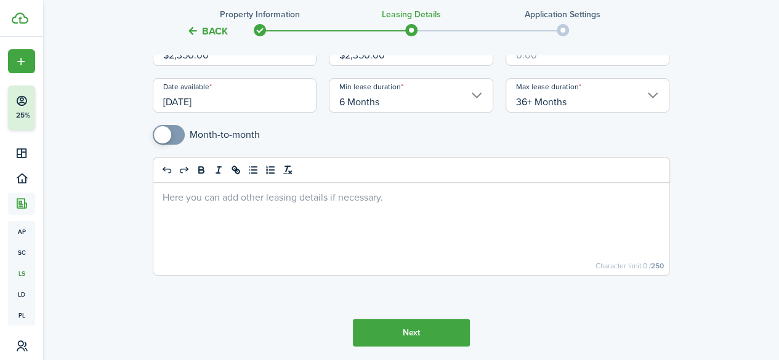
scroll to position [172, 0]
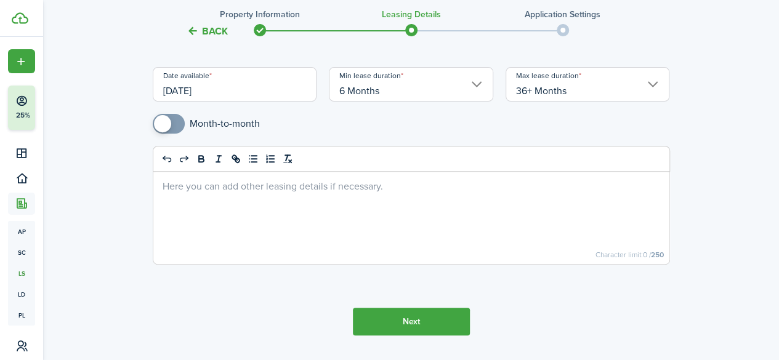
click at [440, 322] on button "Next" at bounding box center [411, 322] width 117 height 28
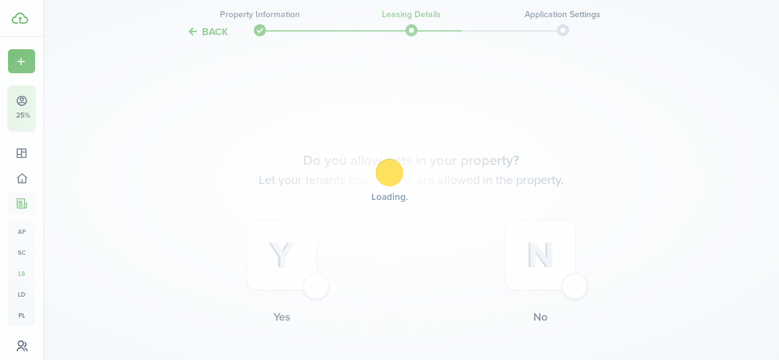
scroll to position [483, 0]
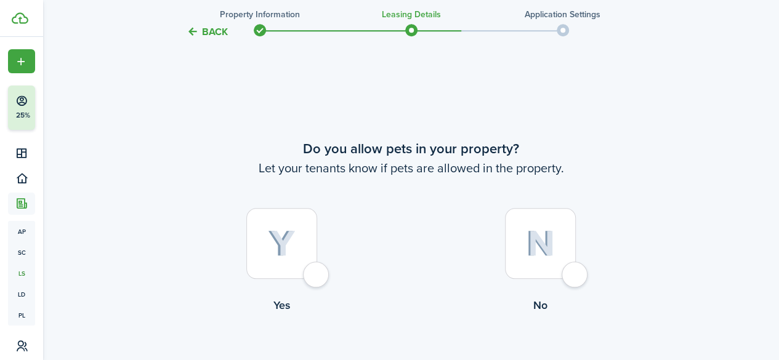
click at [315, 273] on div at bounding box center [281, 243] width 71 height 71
radio input "true"
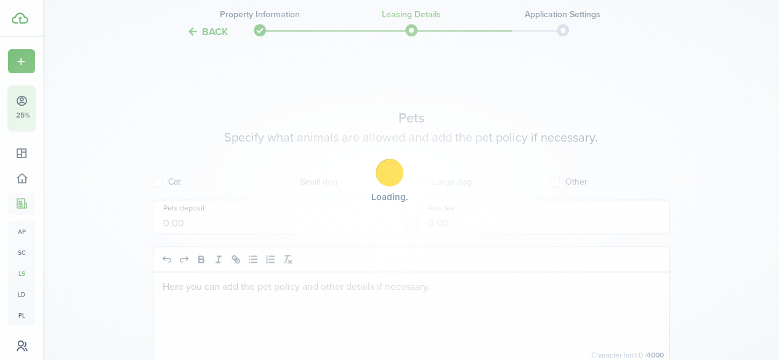
scroll to position [844, 0]
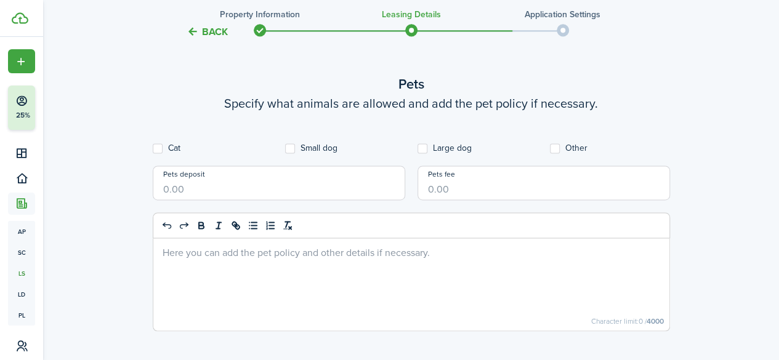
click at [163, 148] on label "Cat" at bounding box center [167, 149] width 28 height 10
checkbox input "true"
click at [292, 147] on label "Small dog" at bounding box center [311, 149] width 52 height 10
checkbox input "true"
click at [424, 148] on label "Large dog" at bounding box center [445, 149] width 54 height 10
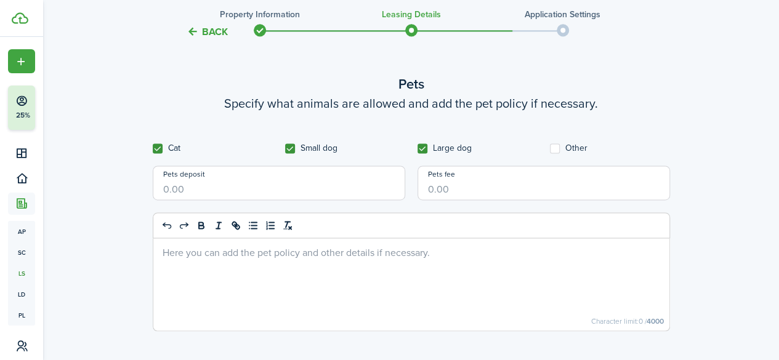
checkbox input "true"
click at [424, 272] on div at bounding box center [411, 284] width 516 height 92
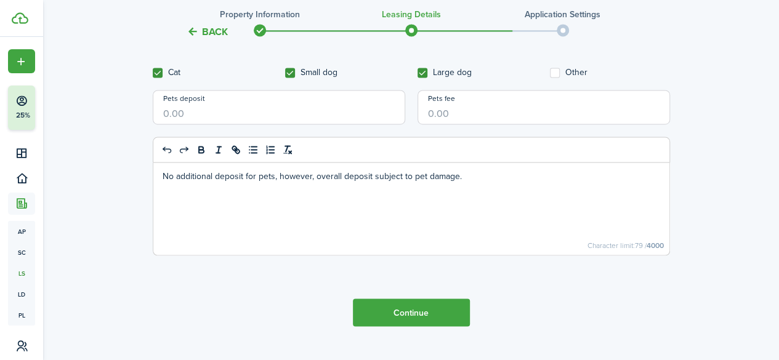
scroll to position [943, 0]
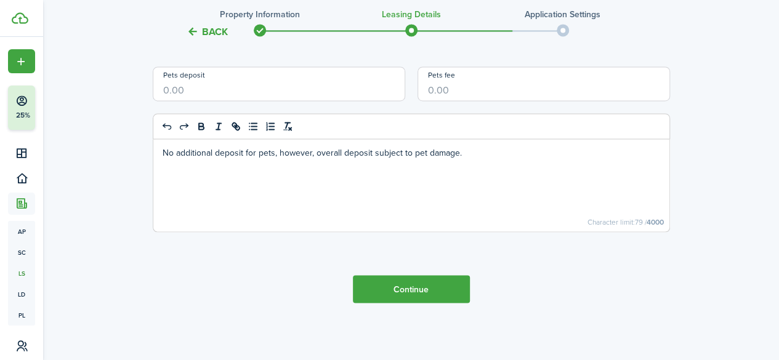
click at [423, 288] on button "Continue" at bounding box center [411, 289] width 117 height 28
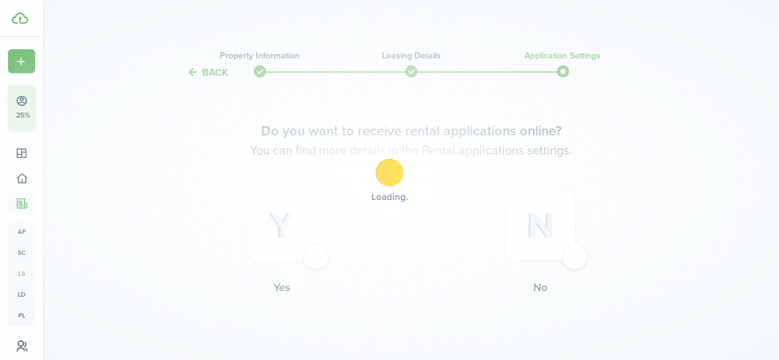
scroll to position [0, 0]
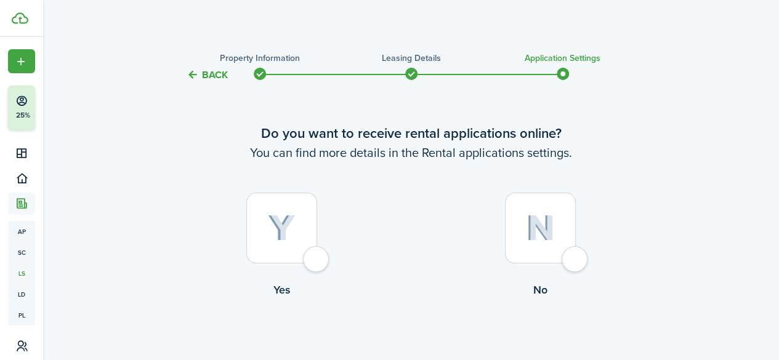
click at [312, 264] on div at bounding box center [281, 228] width 71 height 71
radio input "true"
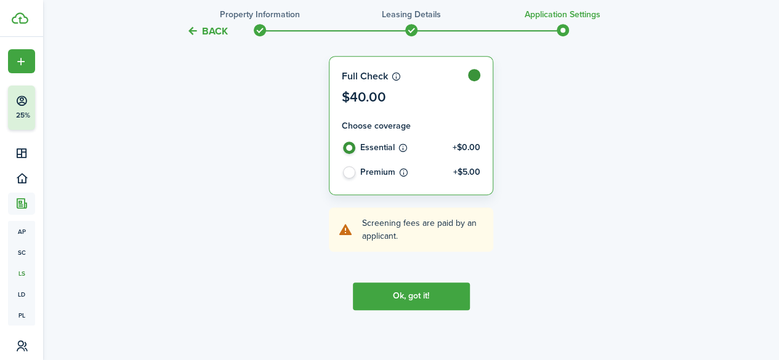
scroll to position [389, 0]
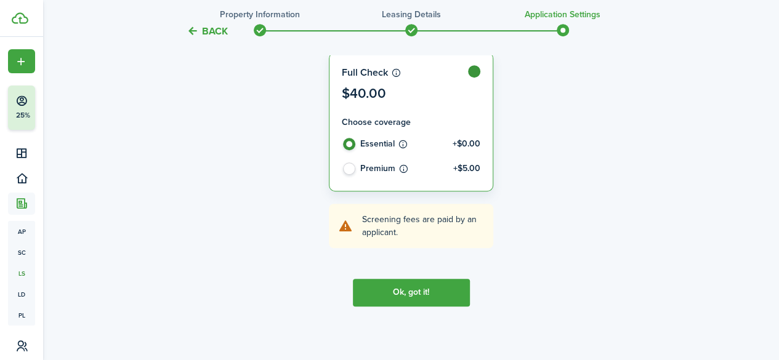
click at [446, 297] on button "Ok, got it!" at bounding box center [411, 293] width 117 height 28
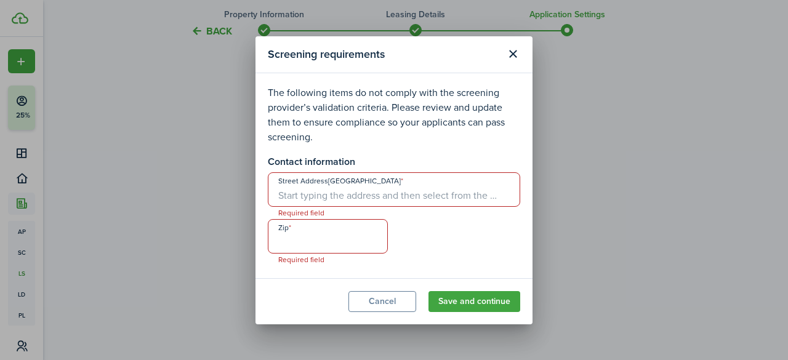
click at [414, 196] on input "Street Address[GEOGRAPHIC_DATA]" at bounding box center [394, 189] width 253 height 34
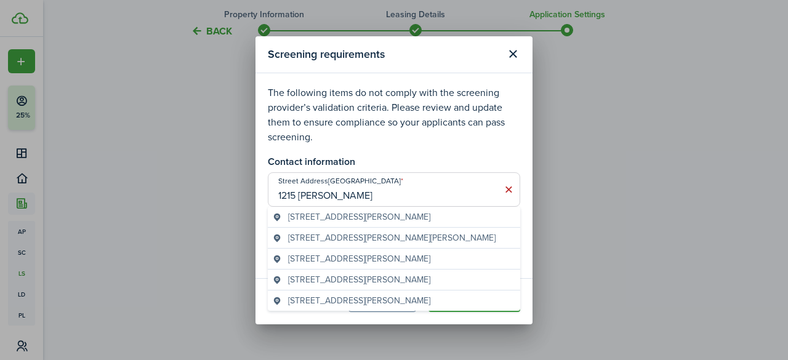
click at [381, 213] on span "[STREET_ADDRESS][PERSON_NAME]" at bounding box center [359, 217] width 142 height 13
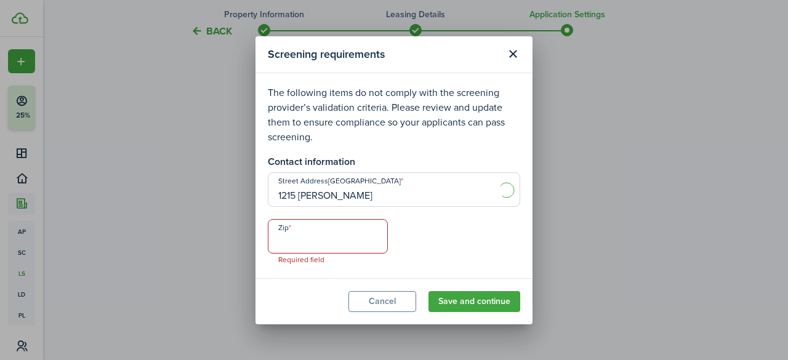
type input "[STREET_ADDRESS][PERSON_NAME]"
type input "45208"
click at [467, 306] on button "Save and continue" at bounding box center [475, 301] width 92 height 21
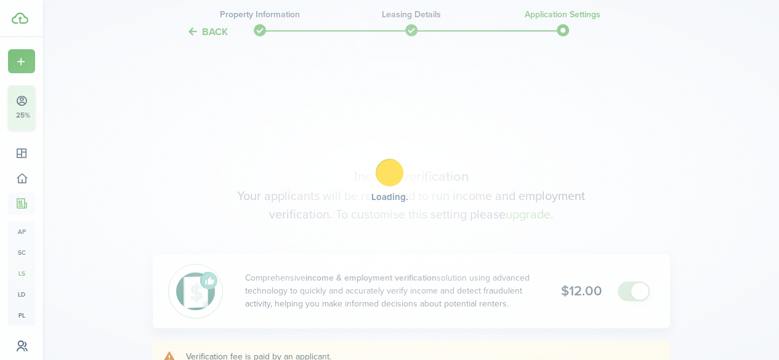
scroll to position [671, 0]
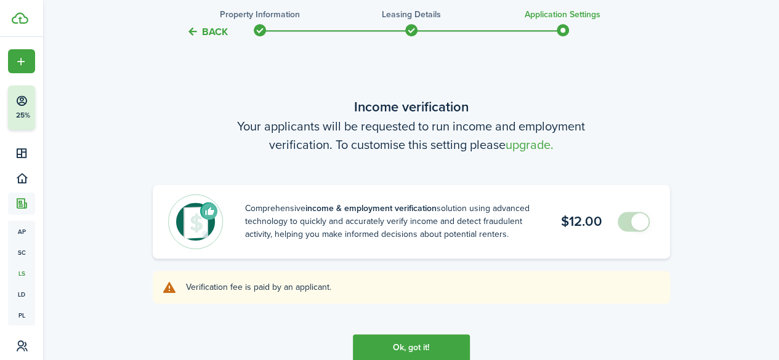
click at [641, 226] on span at bounding box center [639, 221] width 17 height 17
click at [406, 354] on button "Ok, got it!" at bounding box center [411, 348] width 117 height 28
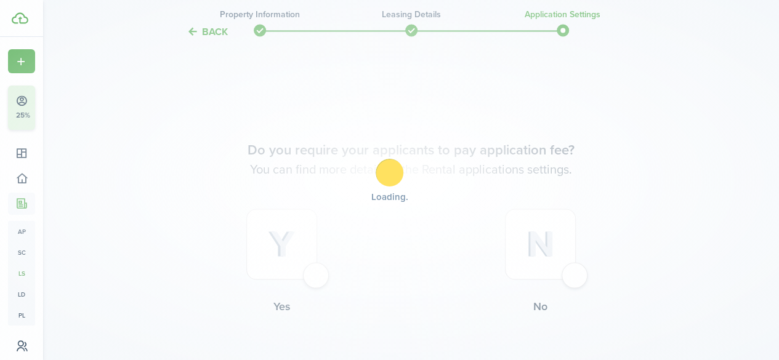
scroll to position [1032, 0]
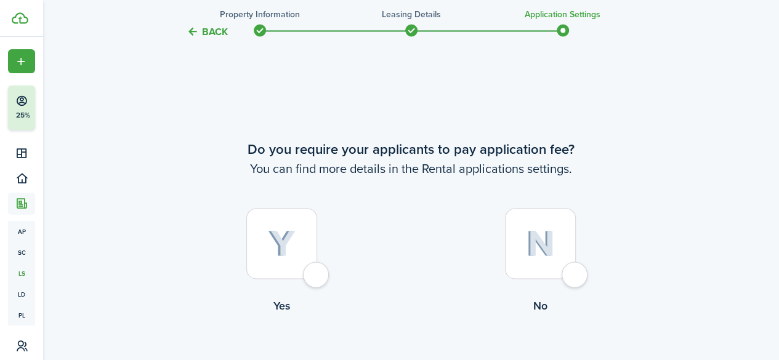
click at [572, 276] on div at bounding box center [540, 243] width 71 height 71
radio input "true"
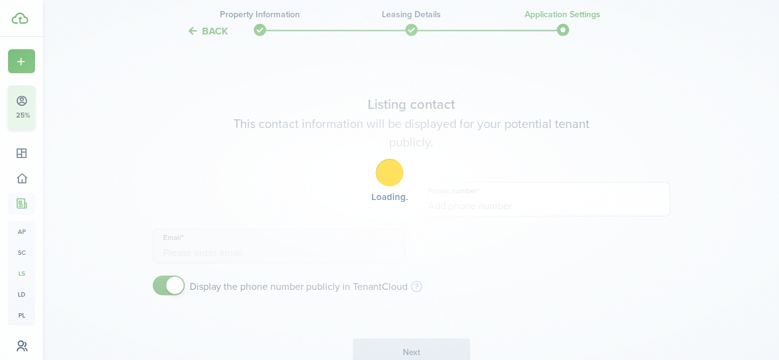
type input "[PHONE_NUMBER]"
type input "[EMAIL_ADDRESS][DOMAIN_NAME]"
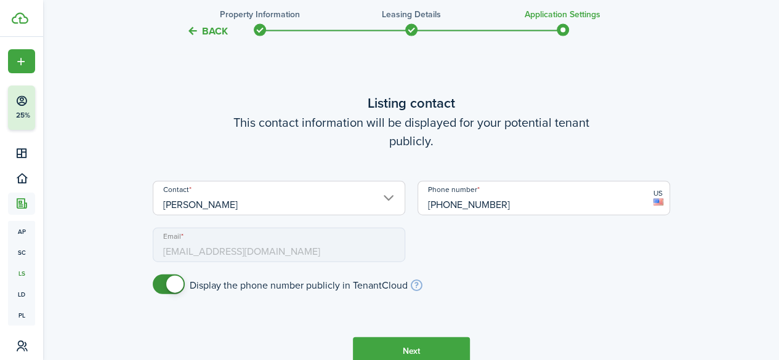
click at [384, 346] on button "Next" at bounding box center [411, 352] width 117 height 28
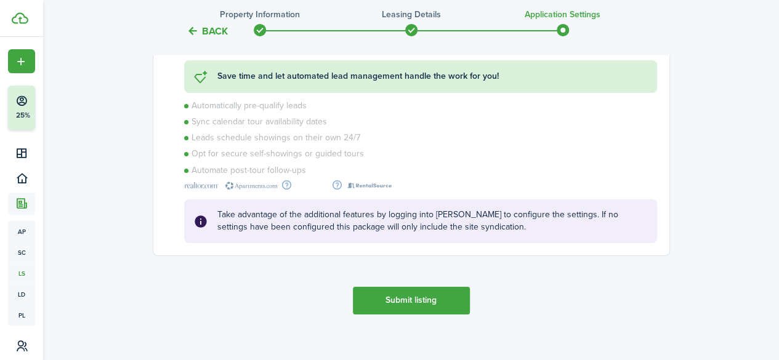
scroll to position [2187, 0]
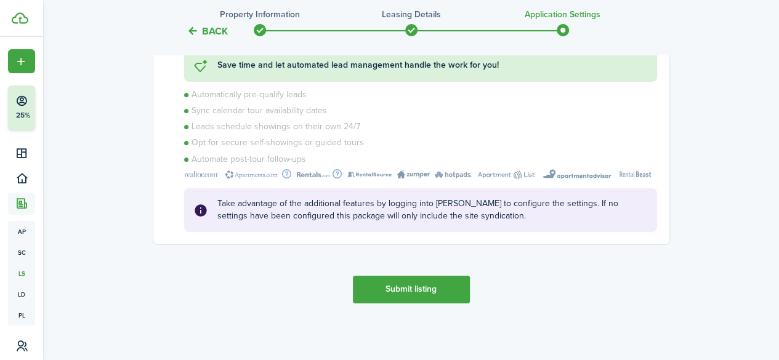
click at [436, 289] on button "Submit listing" at bounding box center [411, 290] width 117 height 28
